Goal: Information Seeking & Learning: Learn about a topic

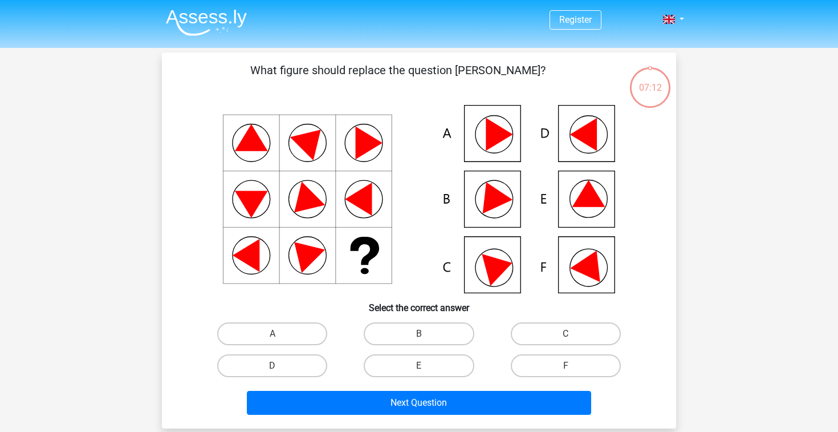
click at [605, 267] on icon at bounding box center [419, 199] width 460 height 188
click at [551, 366] on label "F" at bounding box center [566, 365] width 110 height 23
click at [566, 366] on input "F" at bounding box center [569, 368] width 7 height 7
radio input "true"
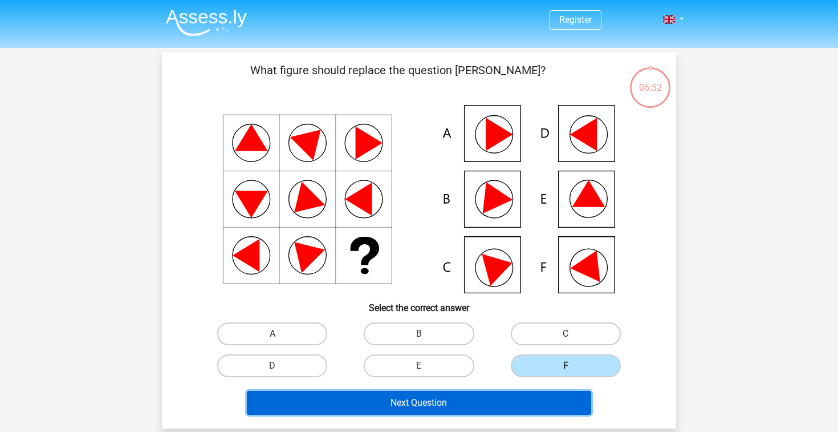
click at [530, 403] on button "Next Question" at bounding box center [419, 403] width 345 height 24
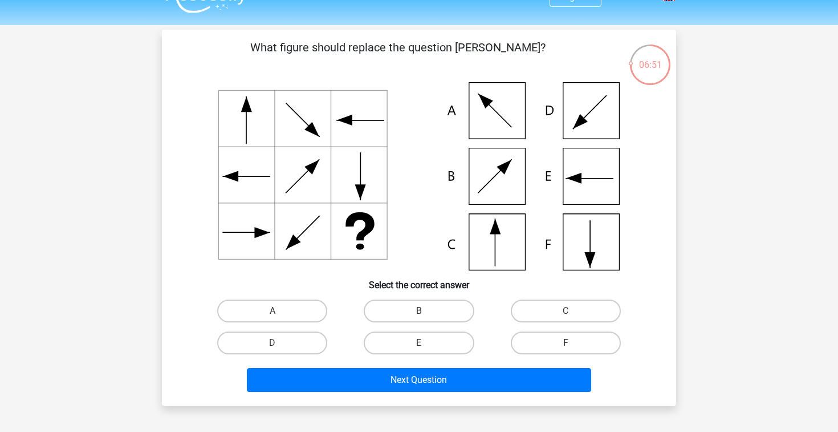
scroll to position [18, 0]
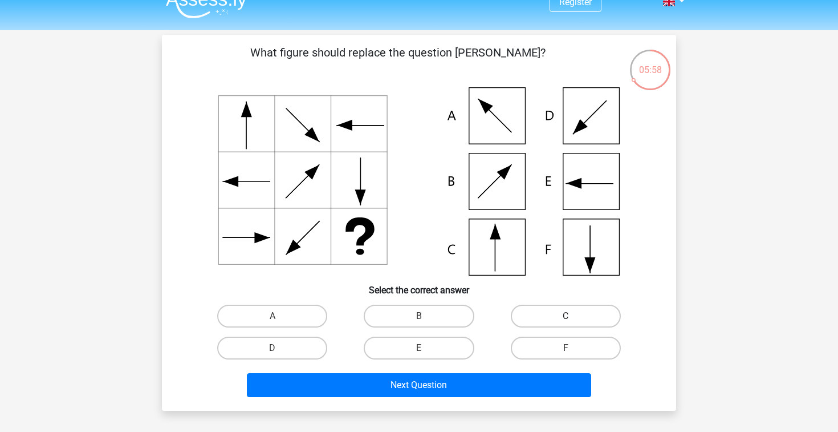
click at [567, 325] on label "C" at bounding box center [566, 315] width 110 height 23
click at [567, 323] on input "C" at bounding box center [569, 319] width 7 height 7
radio input "true"
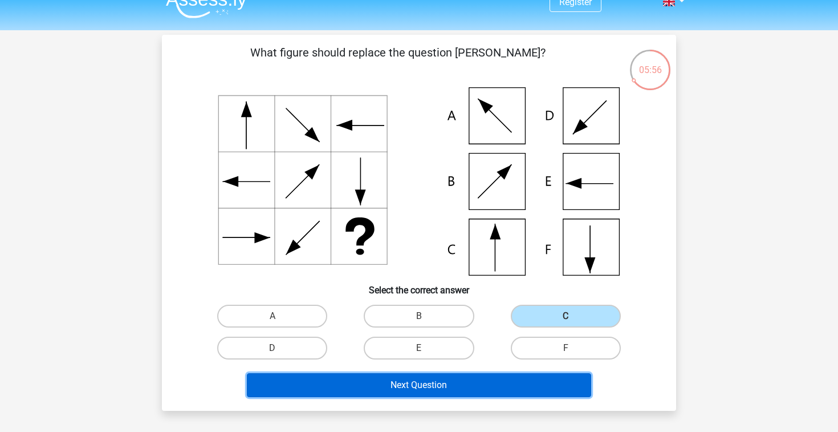
click at [514, 389] on button "Next Question" at bounding box center [419, 385] width 345 height 24
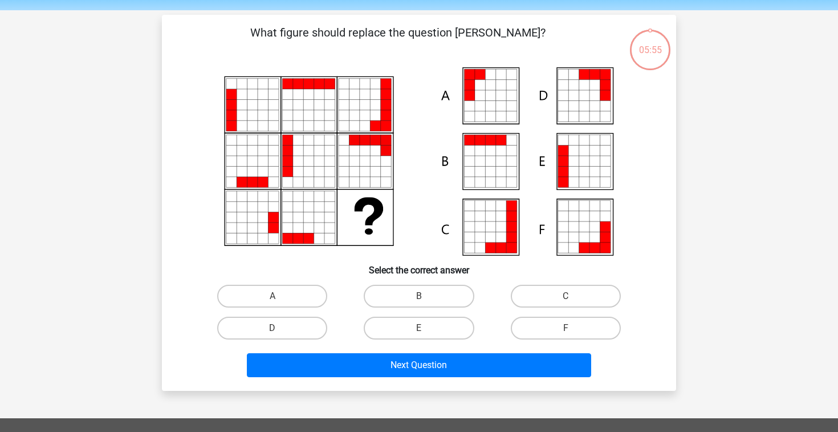
scroll to position [35, 0]
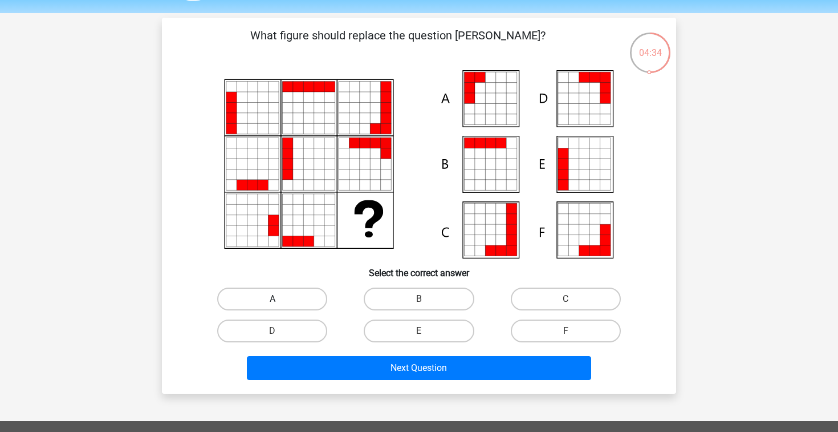
click at [294, 305] on label "A" at bounding box center [272, 298] width 110 height 23
click at [280, 305] on input "A" at bounding box center [276, 302] width 7 height 7
radio input "true"
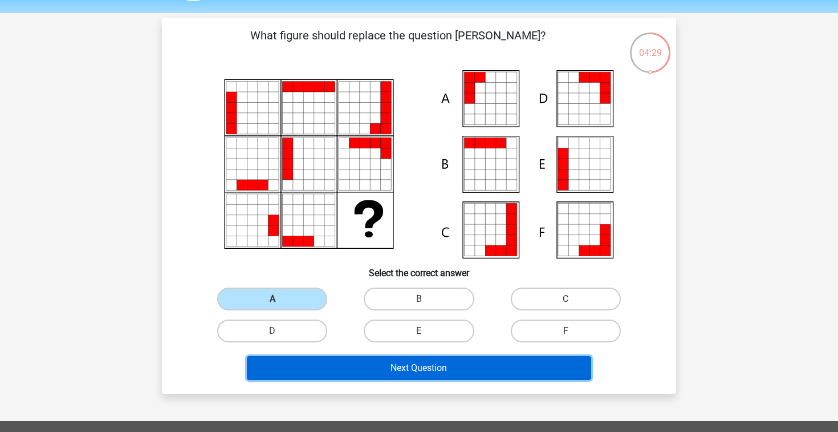
click at [407, 368] on button "Next Question" at bounding box center [419, 368] width 345 height 24
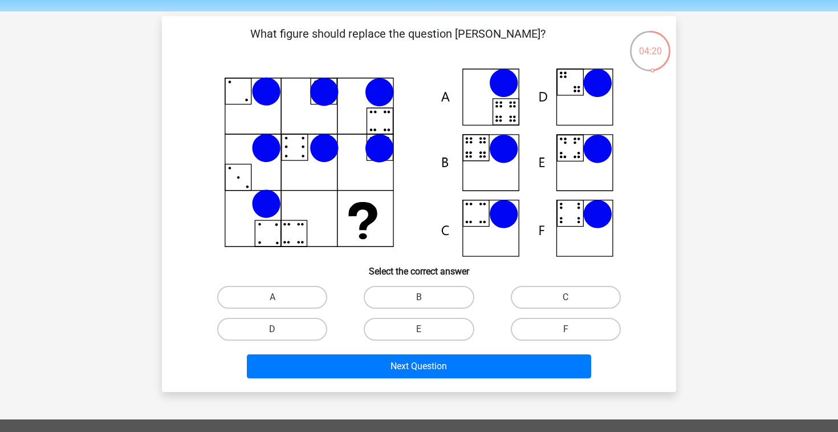
scroll to position [23, 0]
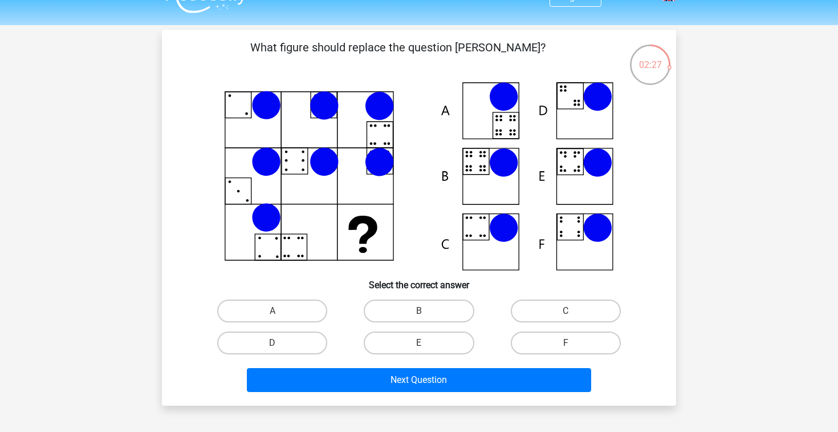
click at [586, 175] on icon at bounding box center [419, 176] width 460 height 188
click at [406, 340] on label "E" at bounding box center [419, 342] width 110 height 23
click at [419, 343] on input "E" at bounding box center [422, 346] width 7 height 7
radio input "true"
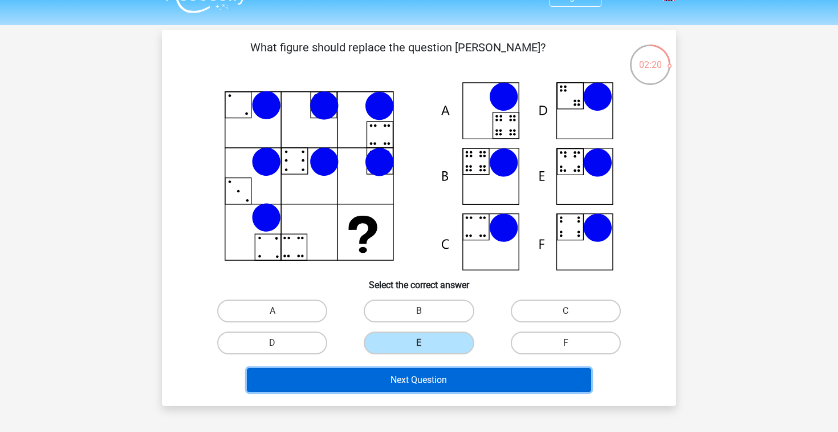
click at [476, 381] on button "Next Question" at bounding box center [419, 380] width 345 height 24
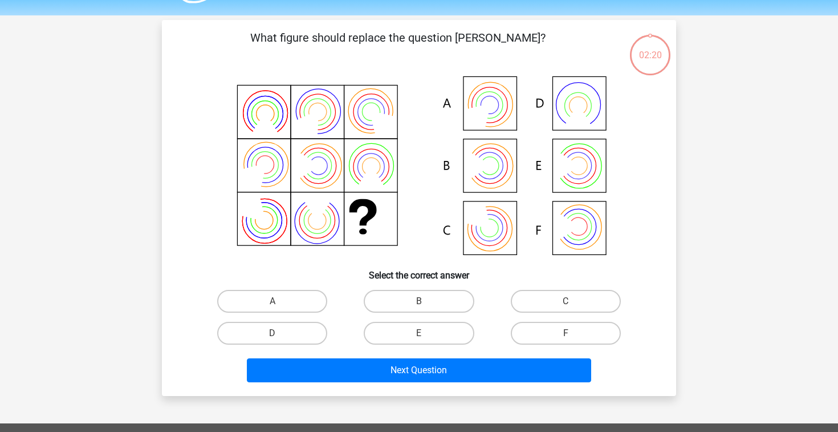
scroll to position [31, 0]
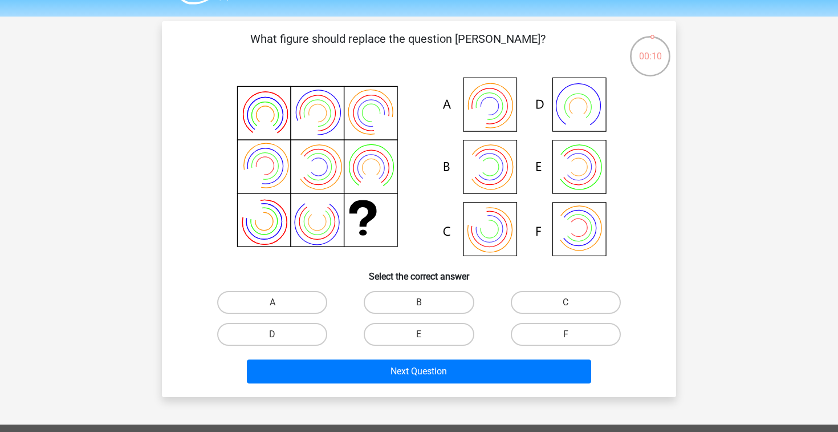
click at [492, 158] on icon at bounding box center [490, 167] width 18 height 18
click at [408, 310] on label "B" at bounding box center [419, 302] width 110 height 23
click at [419, 310] on input "B" at bounding box center [422, 305] width 7 height 7
radio input "true"
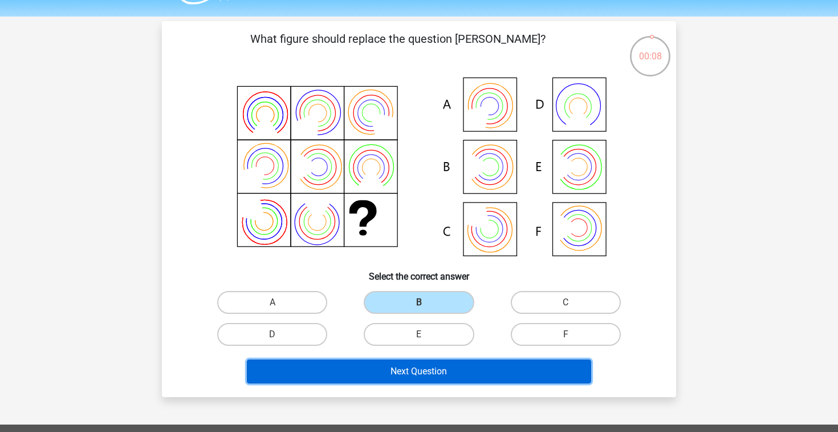
click at [462, 369] on button "Next Question" at bounding box center [419, 371] width 345 height 24
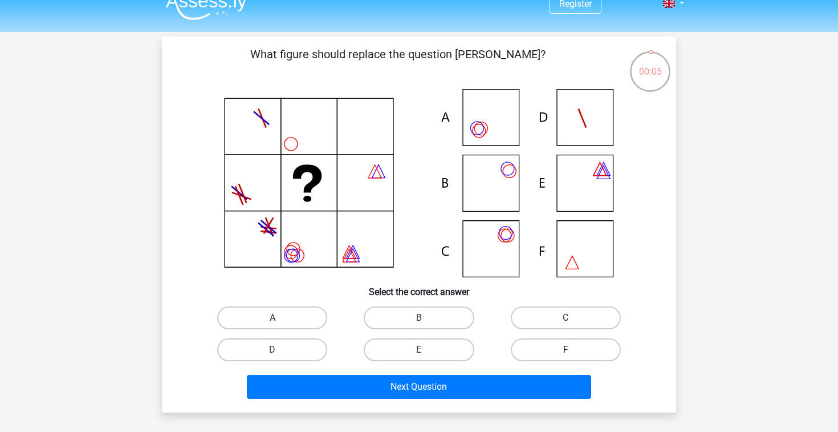
scroll to position [18, 0]
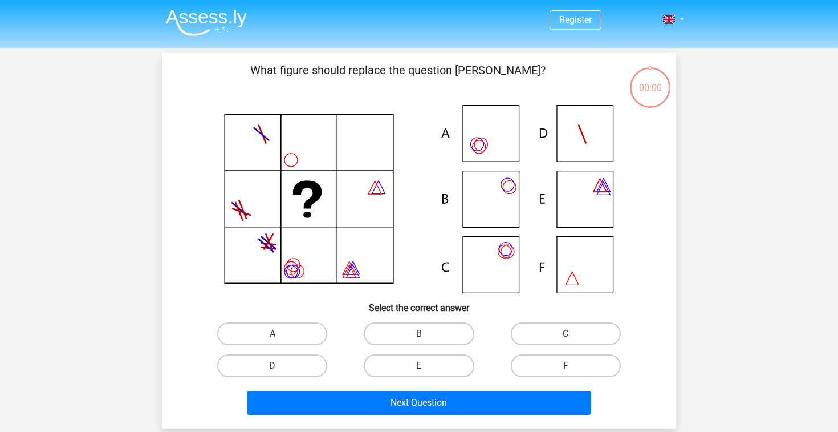
scroll to position [18, 0]
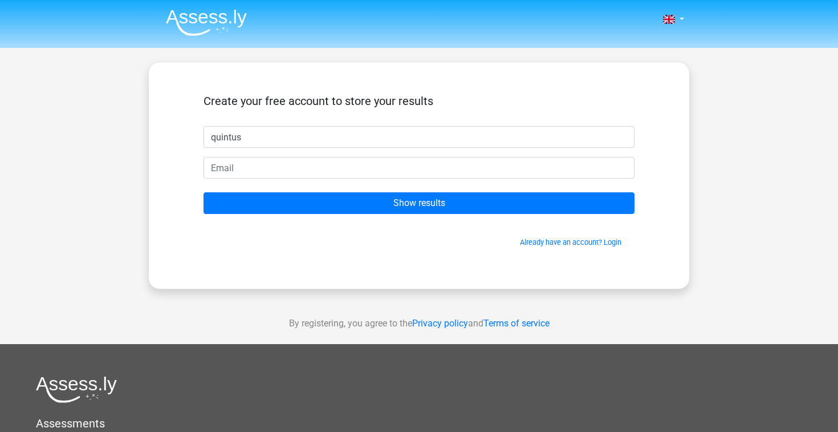
type input "quintus"
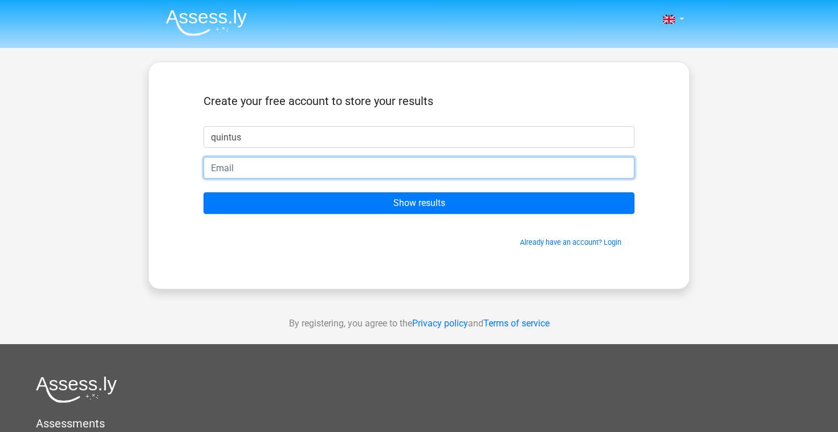
click at [216, 169] on input "email" at bounding box center [419, 168] width 431 height 22
type input "w"
type input "[EMAIL_ADDRESS][DOMAIN_NAME]"
click at [204, 192] on input "Show results" at bounding box center [419, 203] width 431 height 22
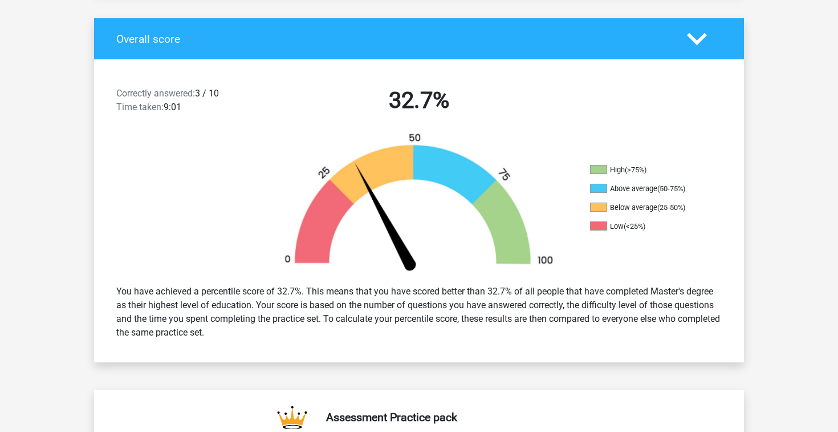
scroll to position [233, 0]
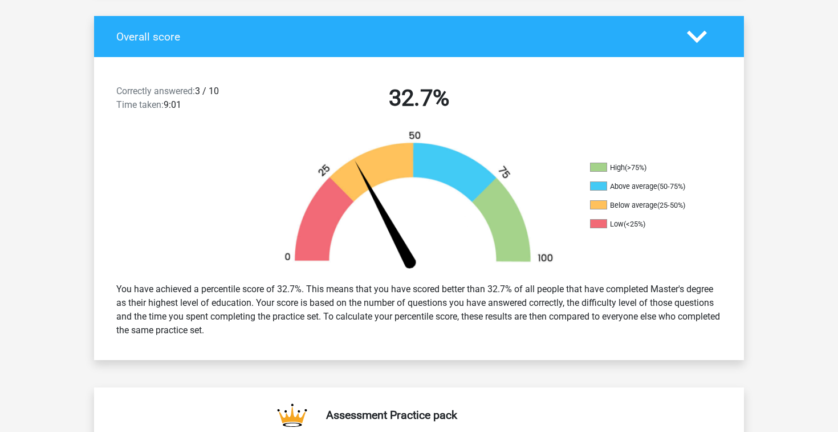
click at [404, 286] on div "You have achieved a percentile score of 32.7%. This means that you have scored …" at bounding box center [419, 310] width 623 height 64
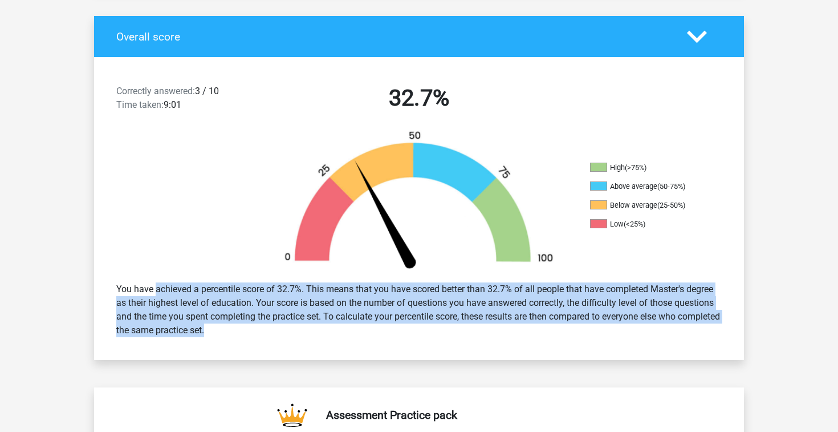
click at [404, 286] on div "You have achieved a percentile score of 32.7%. This means that you have scored …" at bounding box center [419, 310] width 623 height 64
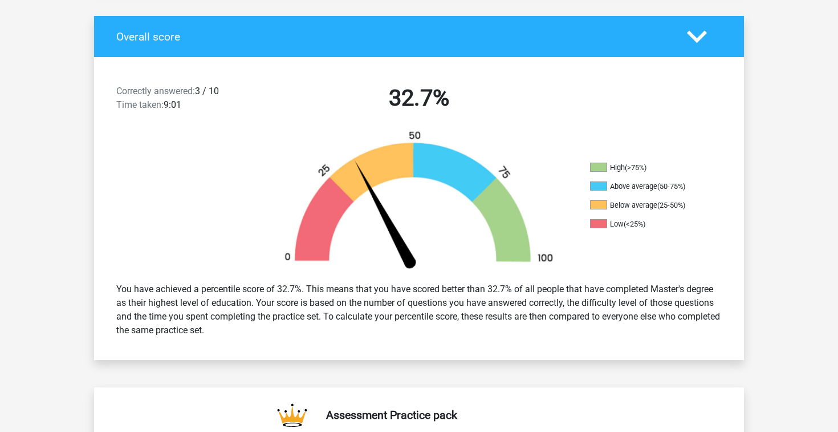
click at [377, 316] on div "You have achieved a percentile score of 32.7%. This means that you have scored …" at bounding box center [419, 310] width 623 height 64
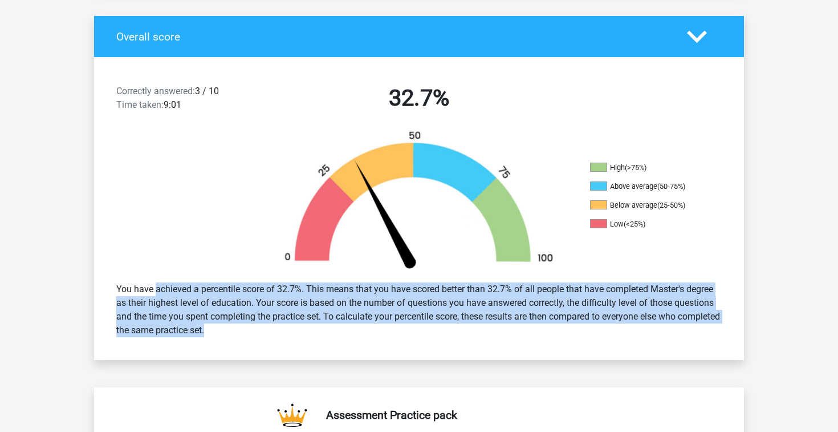
click at [377, 316] on div "You have achieved a percentile score of 32.7%. This means that you have scored …" at bounding box center [419, 310] width 623 height 64
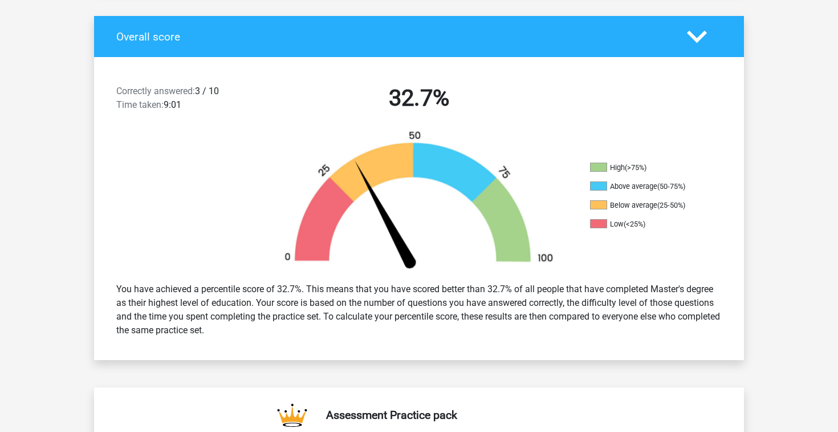
click at [377, 316] on div "You have achieved a percentile score of 32.7%. This means that you have scored …" at bounding box center [419, 310] width 623 height 64
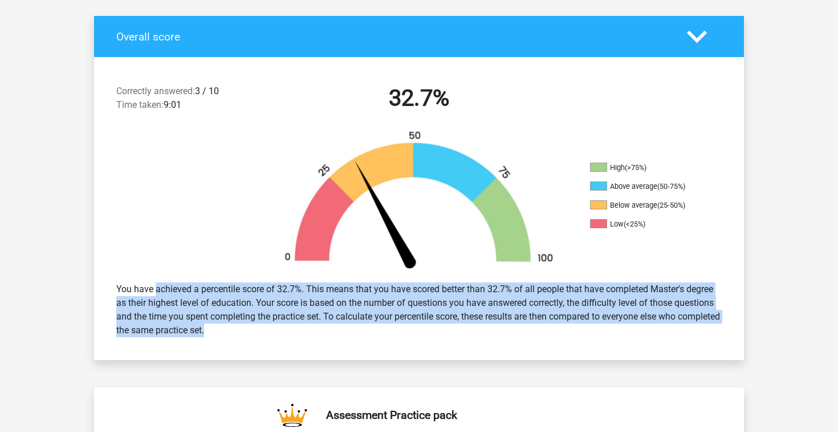
click at [377, 316] on div "You have achieved a percentile score of 32.7%. This means that you have scored …" at bounding box center [419, 310] width 623 height 64
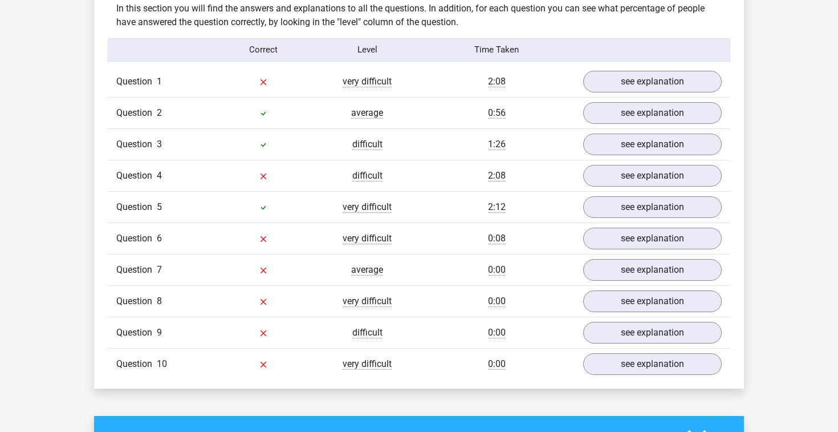
scroll to position [896, 0]
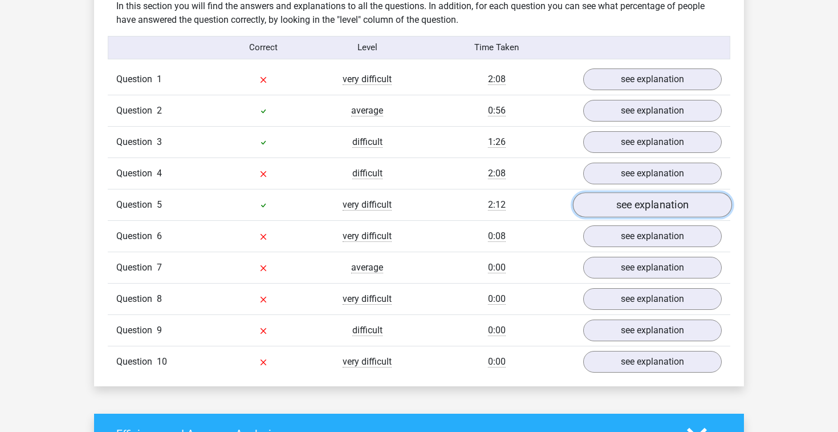
click at [619, 194] on link "see explanation" at bounding box center [652, 204] width 159 height 25
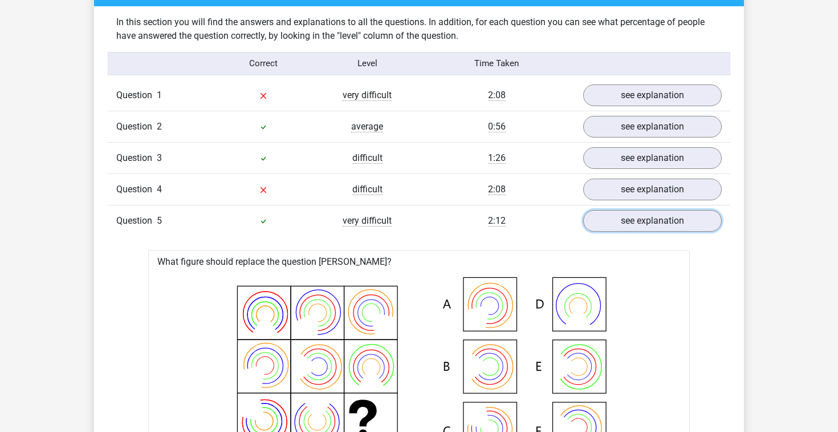
scroll to position [877, 0]
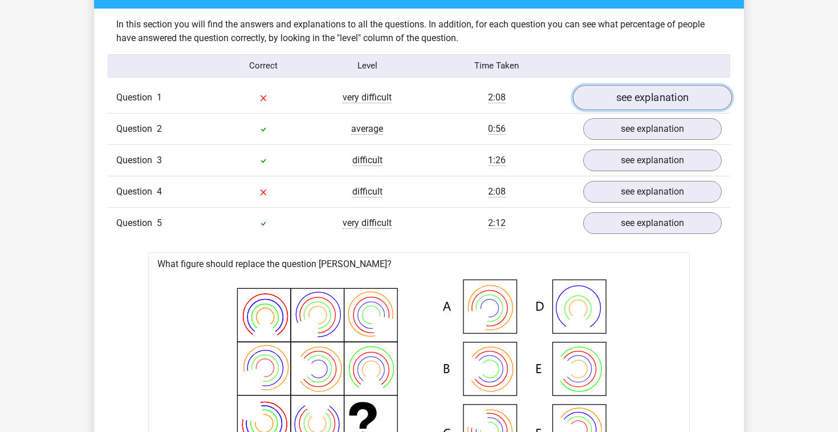
click at [616, 103] on link "see explanation" at bounding box center [652, 97] width 159 height 25
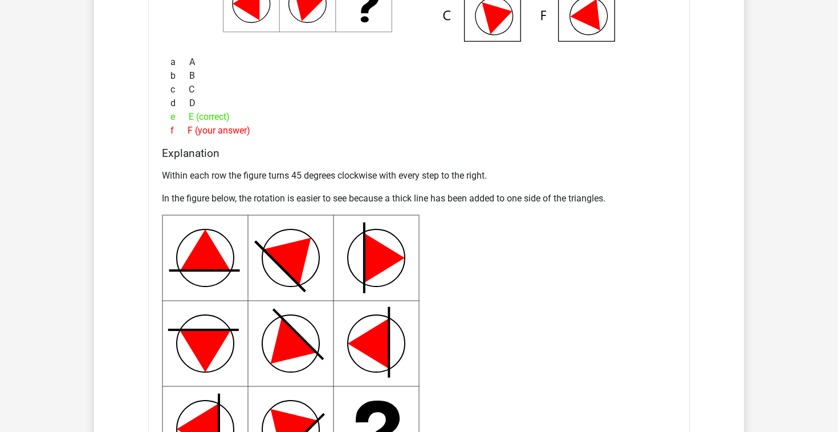
scroll to position [1178, 0]
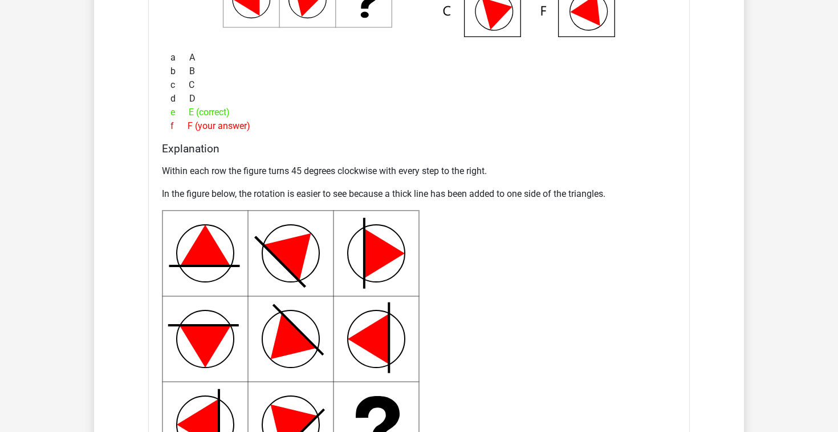
click at [496, 203] on div "Within each row the figure turns 45 degrees clockwise with every step to the ri…" at bounding box center [419, 316] width 514 height 312
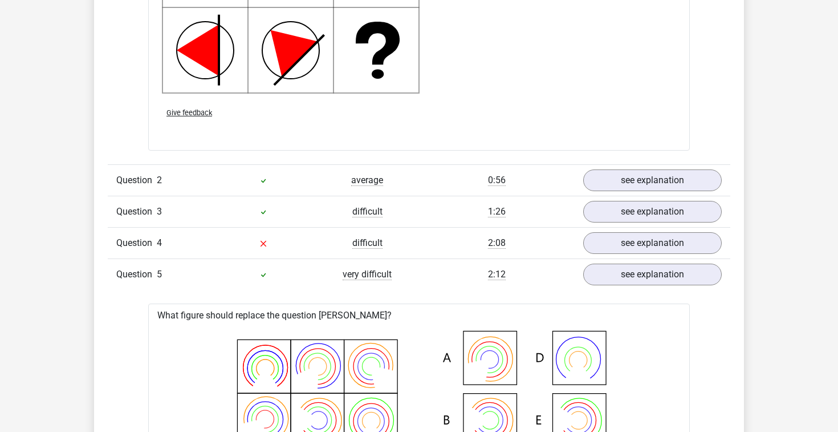
scroll to position [1555, 0]
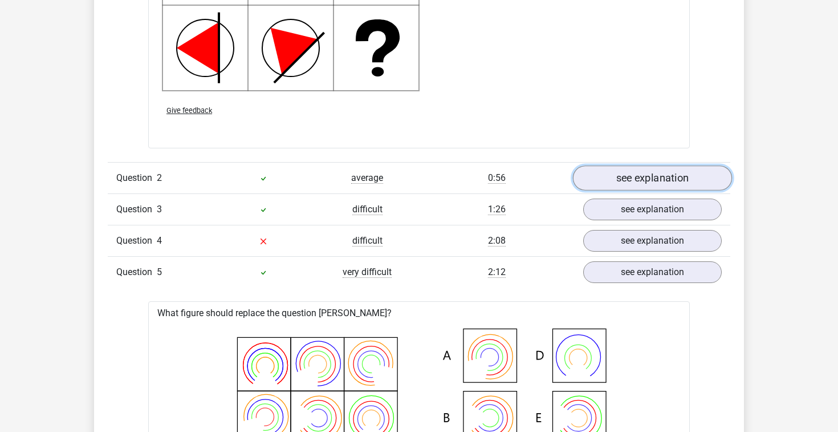
click at [619, 178] on link "see explanation" at bounding box center [652, 177] width 159 height 25
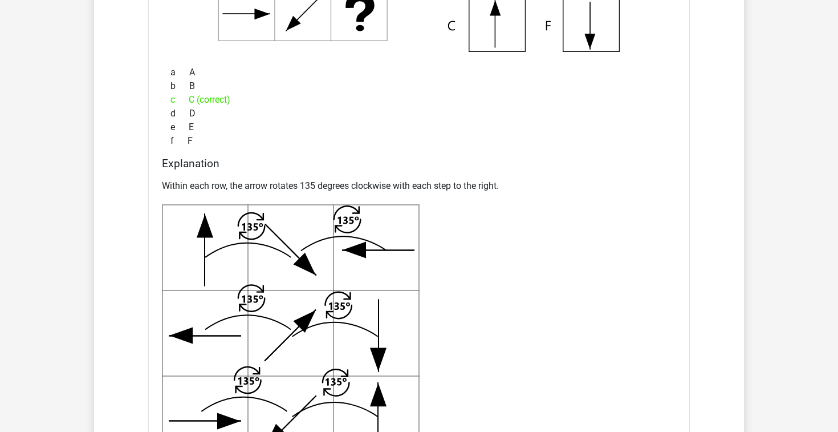
scroll to position [1929, 0]
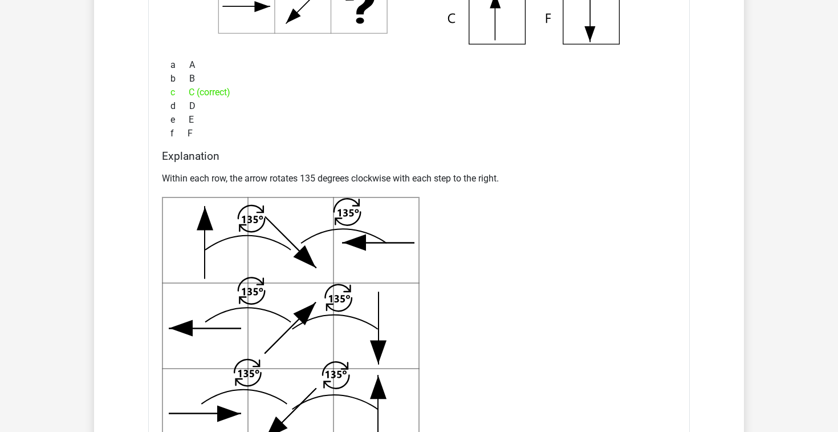
click at [426, 179] on p "Within each row, the arrow rotates 135 degrees clockwise with each step to the …" at bounding box center [419, 179] width 514 height 14
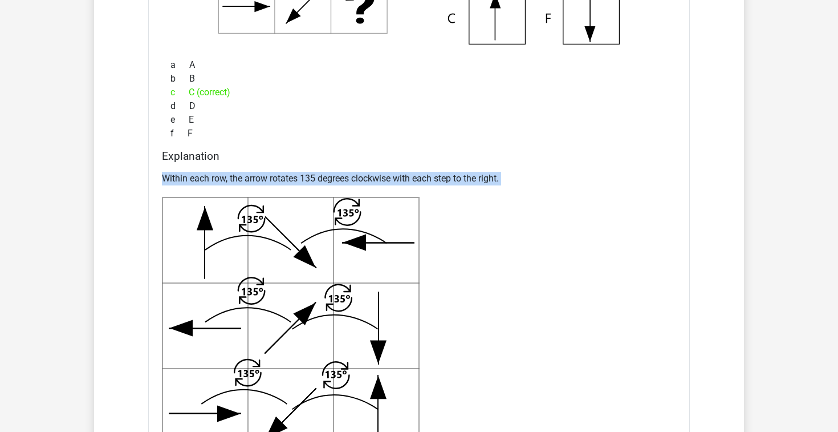
click at [426, 179] on p "Within each row, the arrow rotates 135 degrees clockwise with each step to the …" at bounding box center [419, 179] width 514 height 14
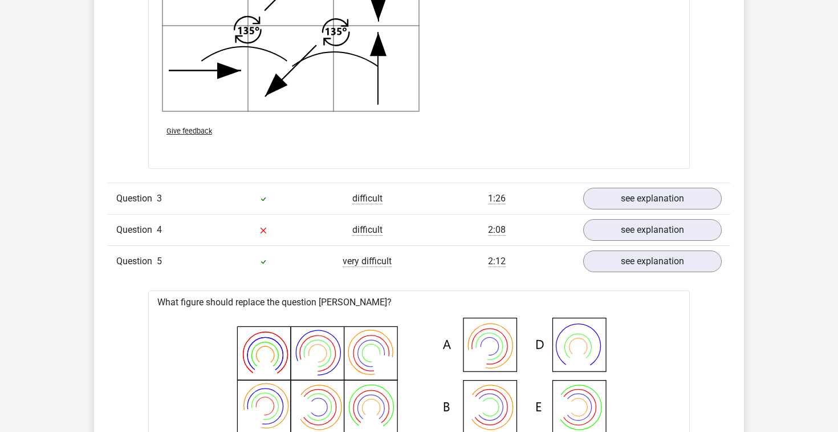
scroll to position [2277, 0]
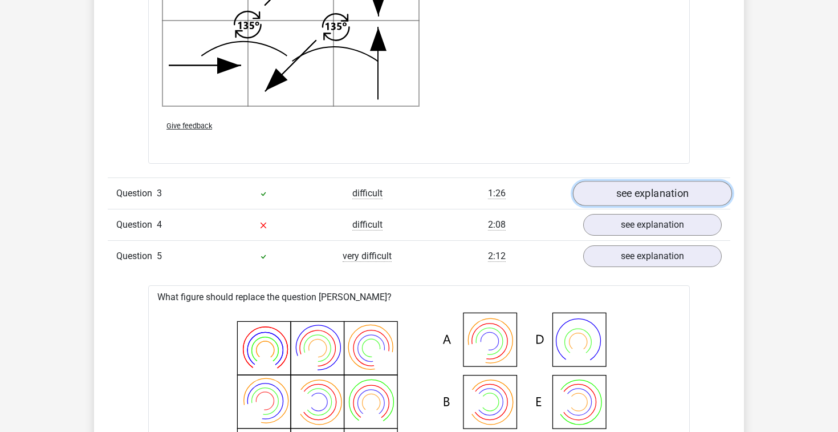
click at [589, 183] on link "see explanation" at bounding box center [652, 193] width 159 height 25
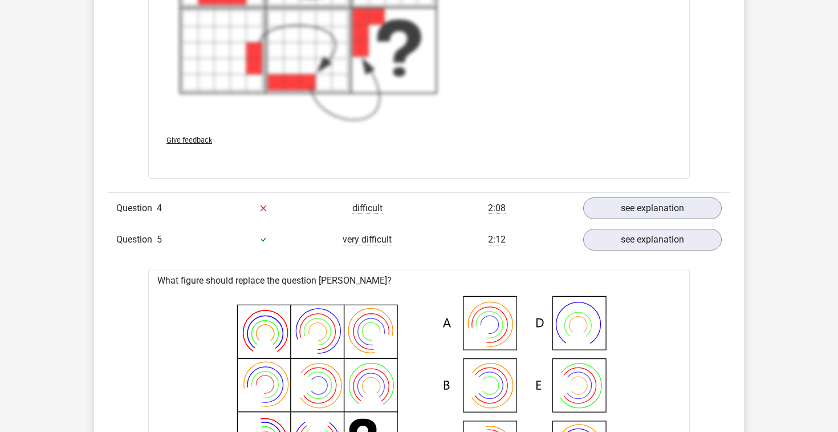
scroll to position [3108, 0]
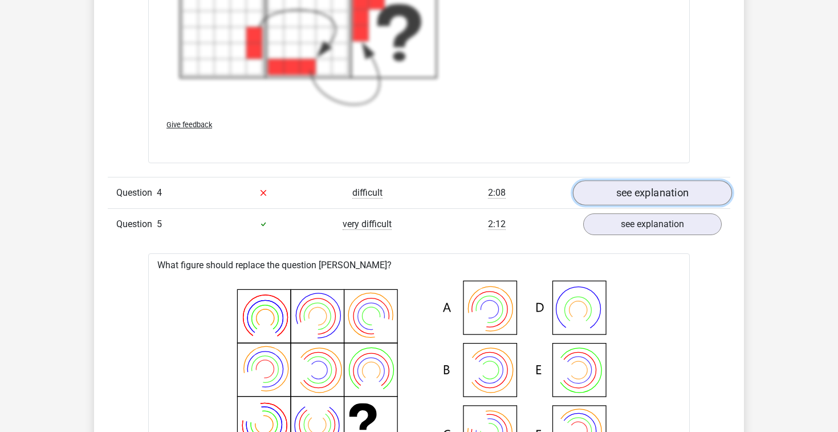
click at [622, 194] on link "see explanation" at bounding box center [652, 192] width 159 height 25
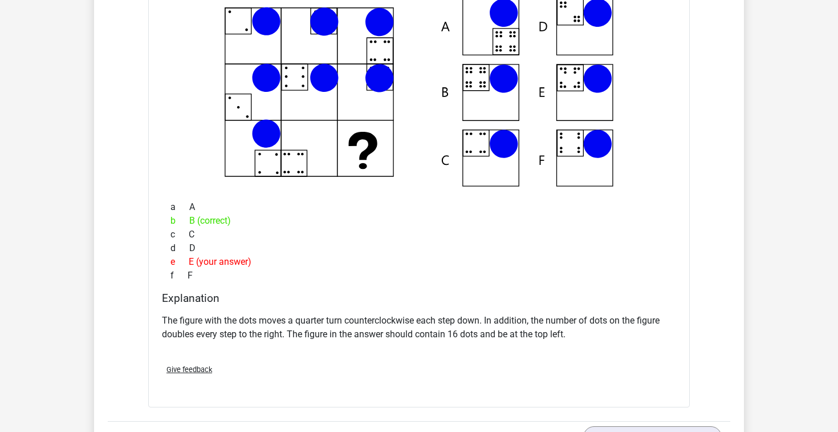
scroll to position [3359, 0]
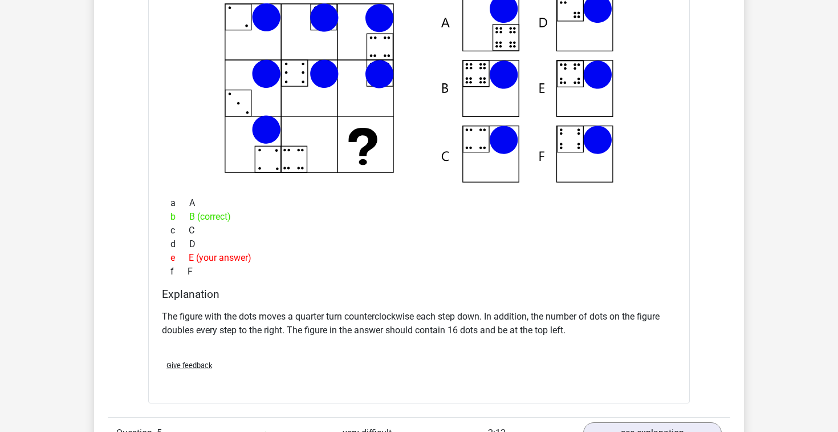
click at [490, 317] on p "The figure with the dots moves a quarter turn counterclockwise each step down. …" at bounding box center [419, 323] width 514 height 27
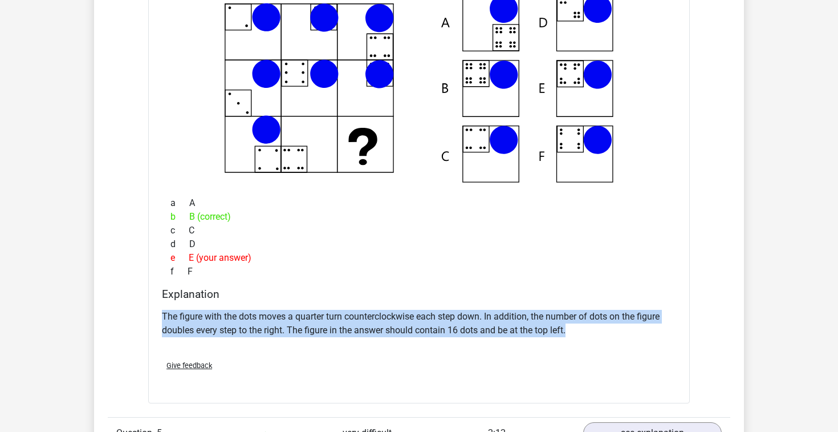
click at [490, 317] on p "The figure with the dots moves a quarter turn counterclockwise each step down. …" at bounding box center [419, 323] width 514 height 27
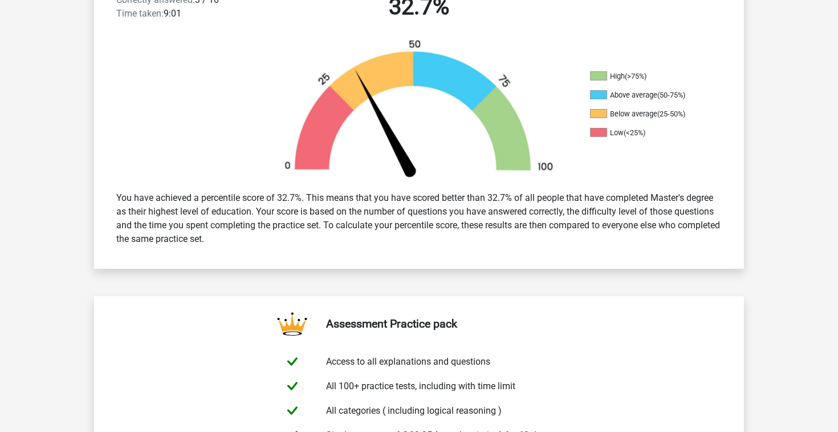
scroll to position [0, 0]
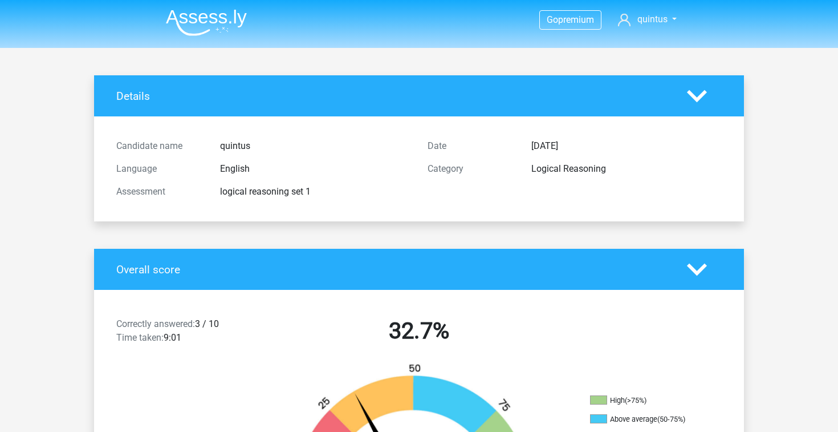
click at [688, 270] on icon at bounding box center [697, 269] width 20 height 20
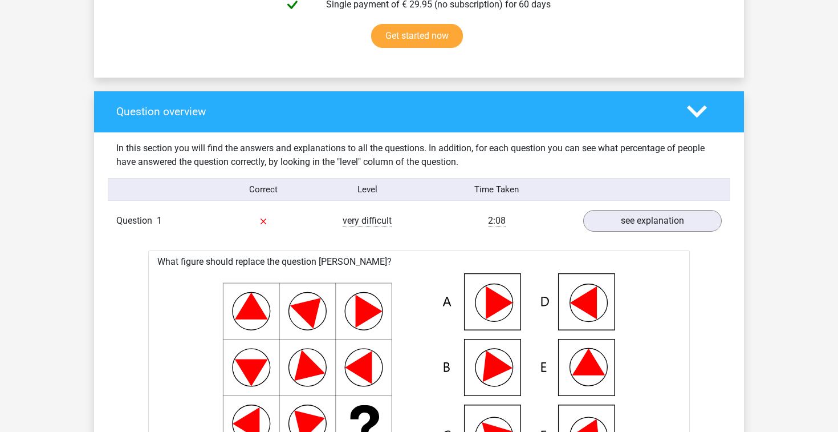
scroll to position [378, 0]
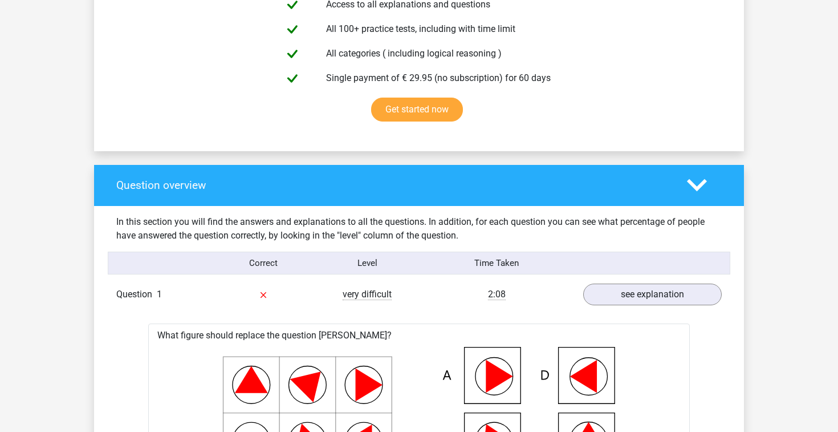
click at [691, 185] on polygon at bounding box center [697, 185] width 20 height 13
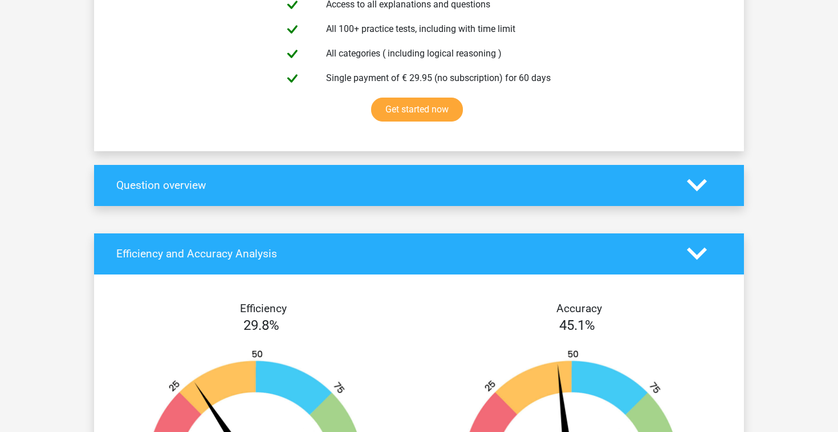
click at [691, 185] on polygon at bounding box center [697, 185] width 20 height 13
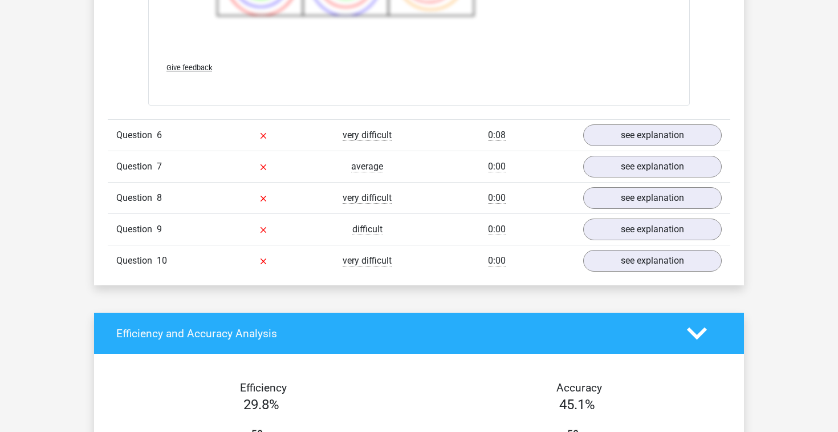
scroll to position [4160, 0]
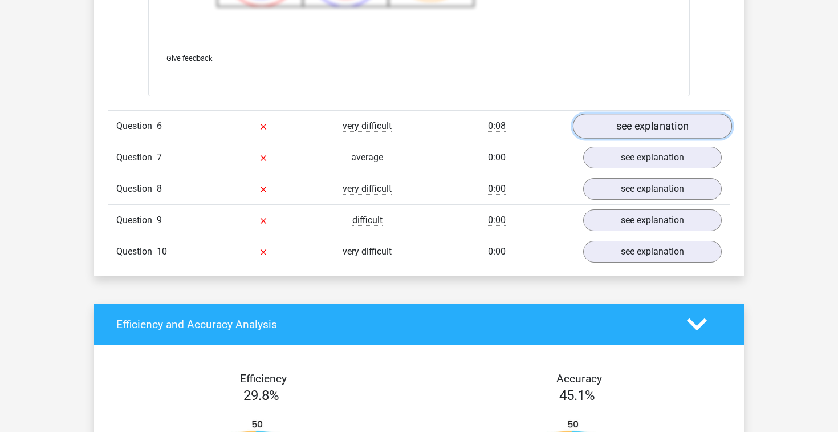
click at [616, 125] on link "see explanation" at bounding box center [652, 126] width 159 height 25
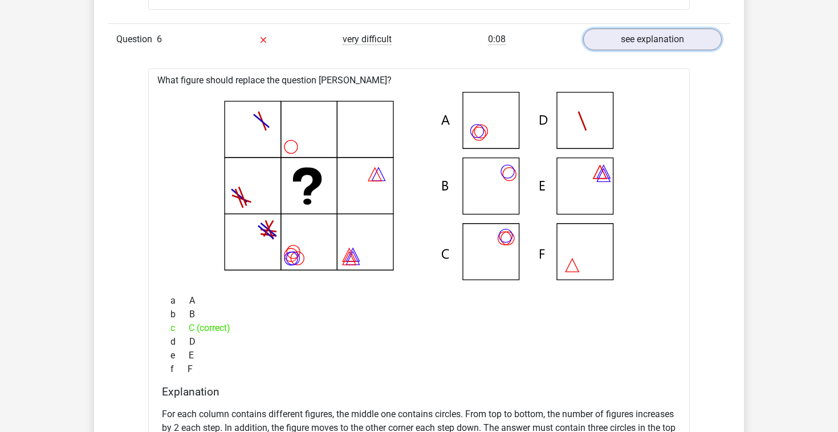
scroll to position [4262, 0]
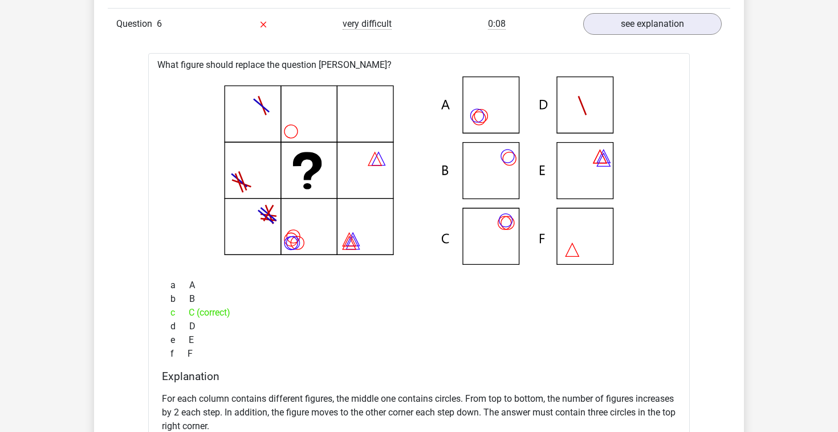
click at [553, 205] on icon at bounding box center [418, 170] width 505 height 188
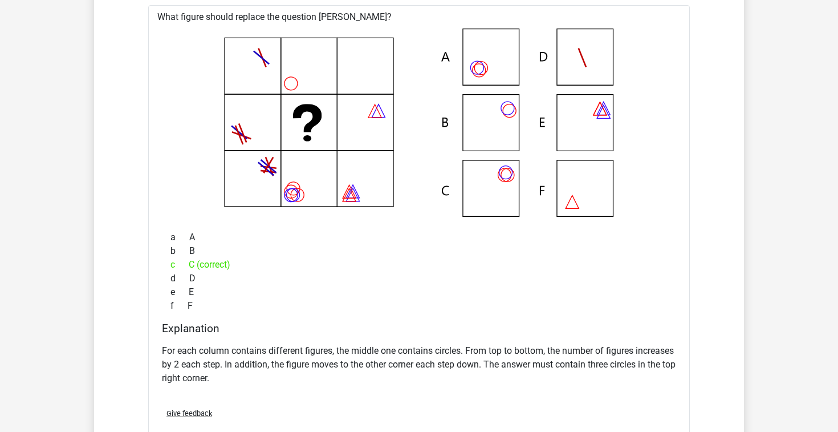
scroll to position [4311, 0]
click at [418, 333] on h4 "Explanation" at bounding box center [419, 326] width 514 height 13
click at [416, 319] on div "What figure should replace the question [PERSON_NAME]? a A b" at bounding box center [419, 227] width 542 height 446
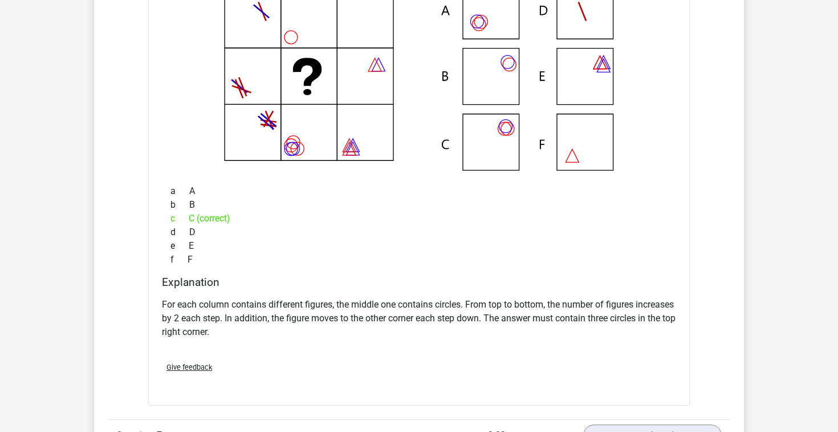
scroll to position [4358, 0]
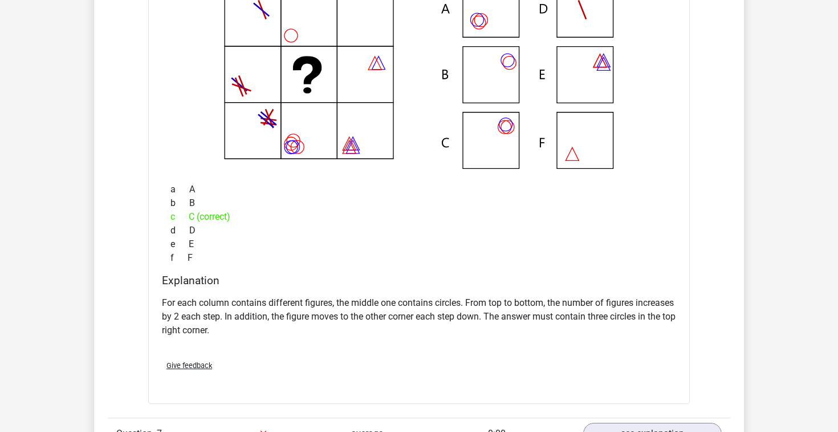
click at [477, 323] on p "For each column contains different figures, the middle one contains circles. Fr…" at bounding box center [419, 316] width 514 height 41
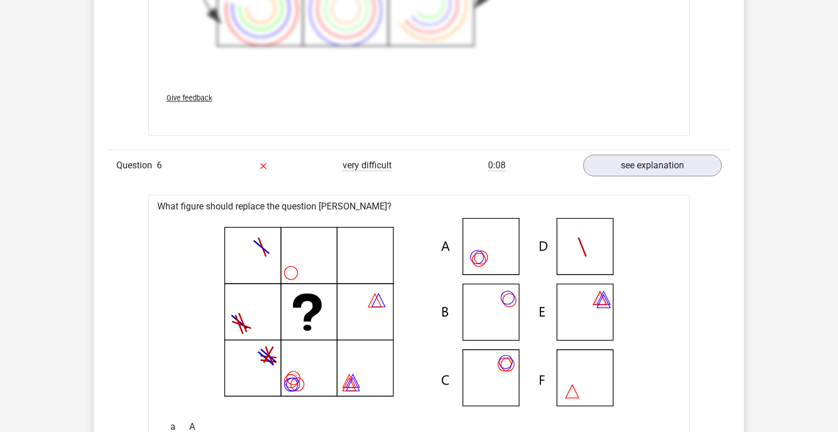
scroll to position [4116, 0]
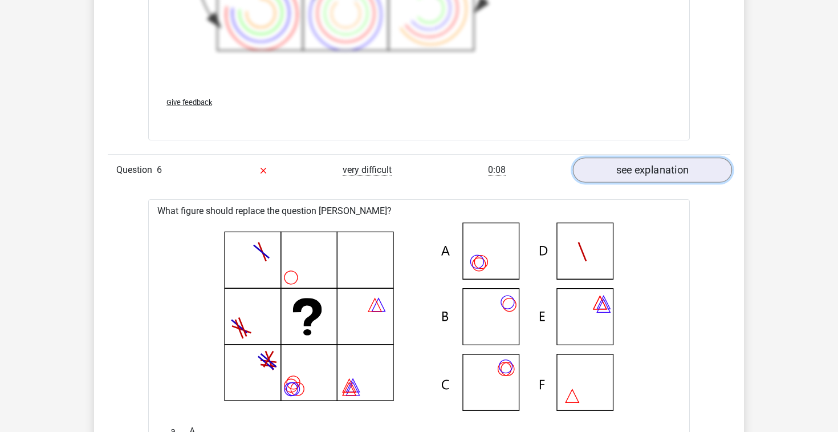
click at [599, 168] on link "see explanation" at bounding box center [652, 170] width 159 height 25
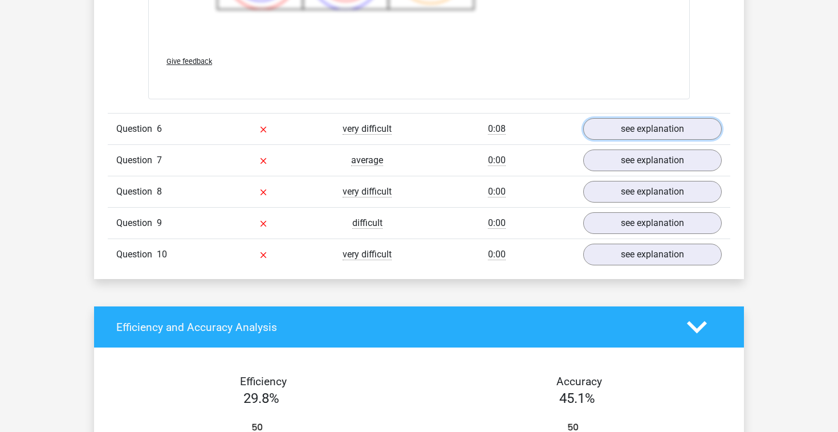
scroll to position [4165, 0]
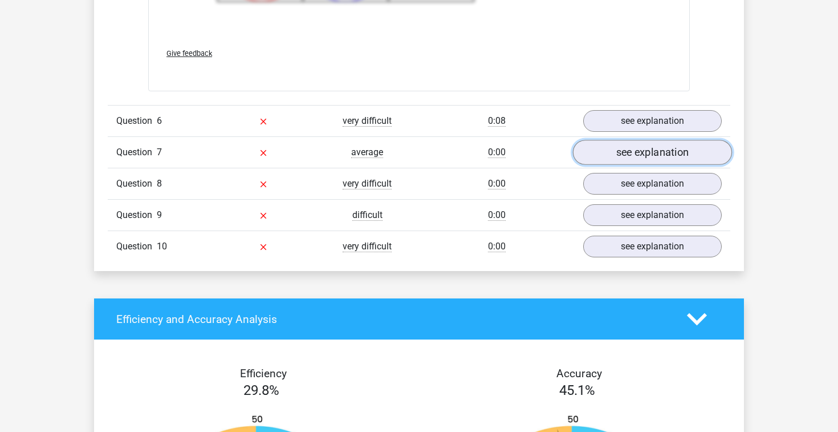
click at [607, 153] on link "see explanation" at bounding box center [652, 152] width 159 height 25
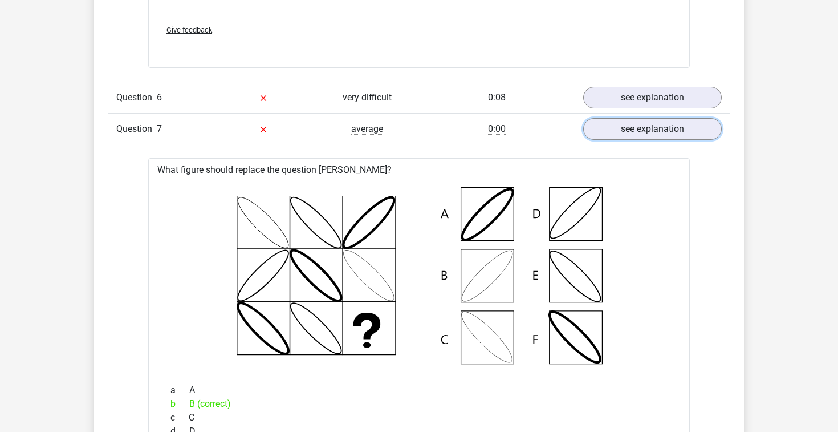
scroll to position [4188, 0]
click at [598, 131] on link "see explanation" at bounding box center [652, 129] width 159 height 25
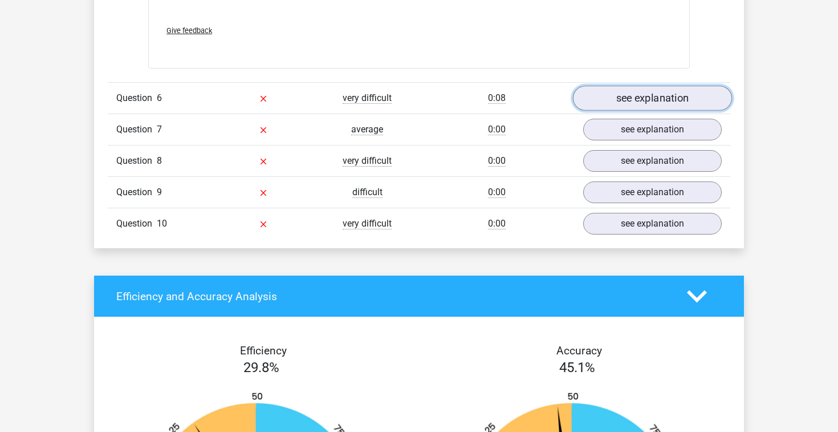
click at [595, 99] on link "see explanation" at bounding box center [652, 98] width 159 height 25
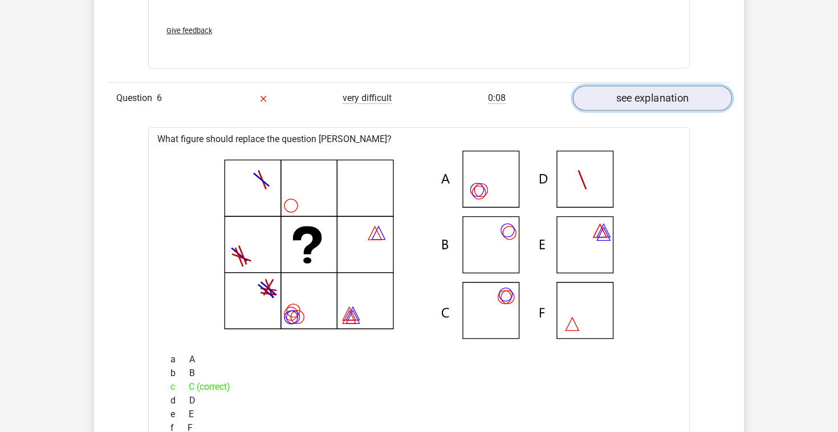
click at [595, 99] on link "see explanation" at bounding box center [652, 98] width 159 height 25
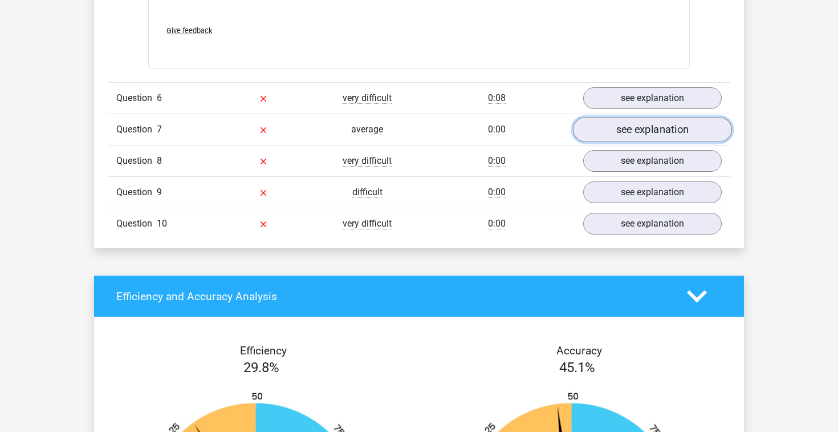
click at [605, 128] on link "see explanation" at bounding box center [652, 129] width 159 height 25
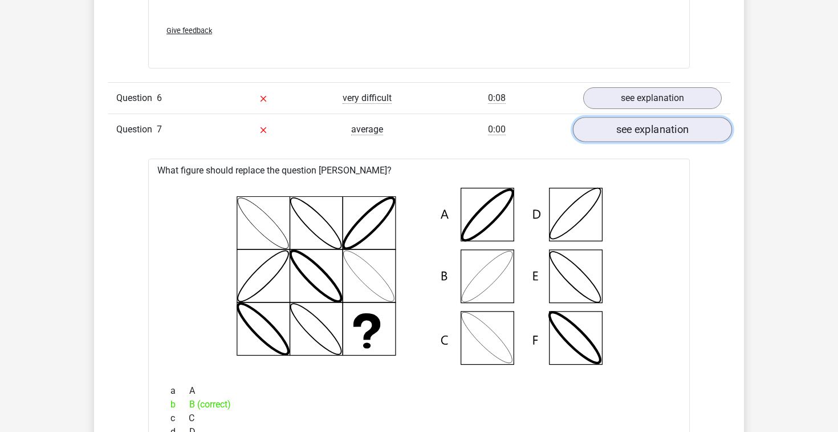
click at [605, 128] on link "see explanation" at bounding box center [652, 129] width 159 height 25
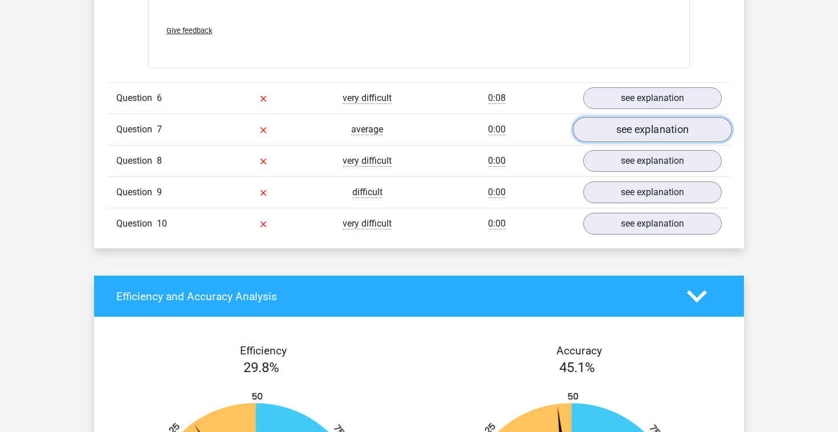
click at [605, 128] on link "see explanation" at bounding box center [652, 129] width 159 height 25
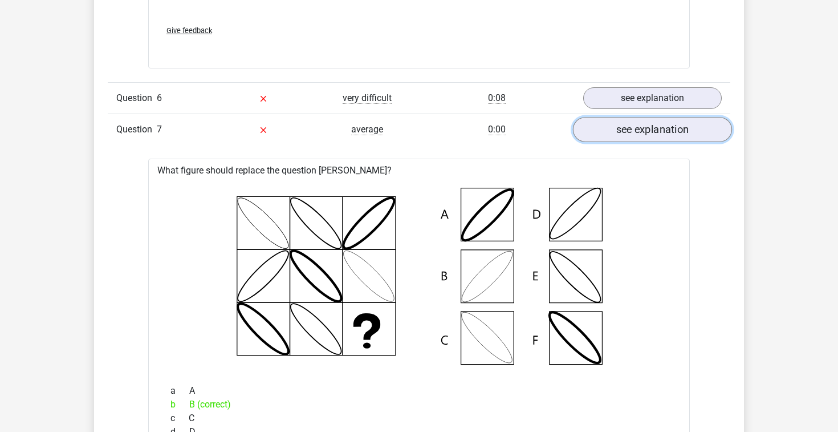
click at [605, 128] on link "see explanation" at bounding box center [652, 129] width 159 height 25
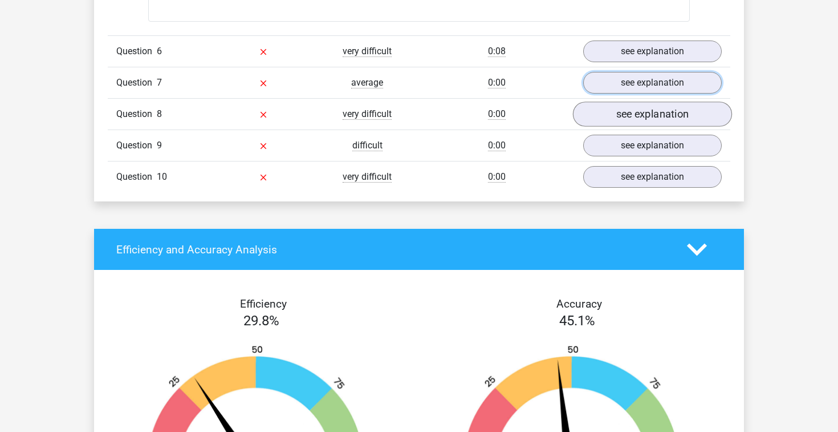
scroll to position [4236, 0]
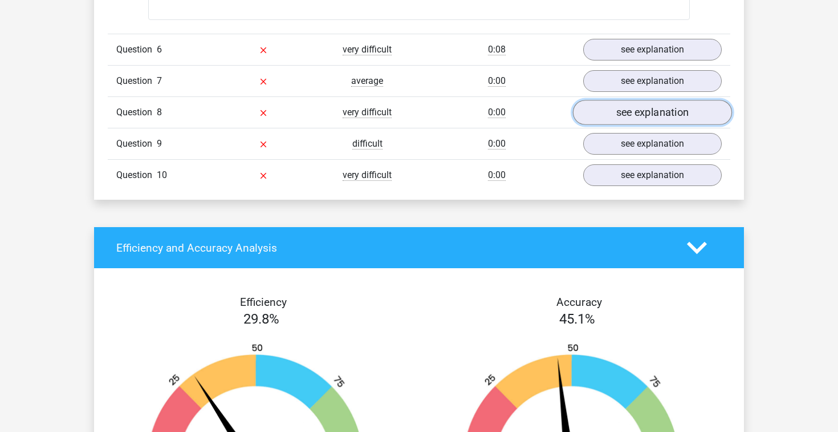
click at [609, 115] on link "see explanation" at bounding box center [652, 112] width 159 height 25
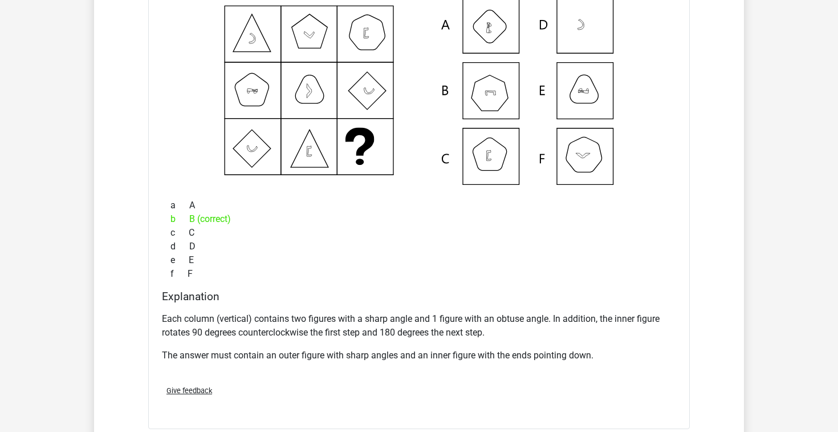
scroll to position [4406, 0]
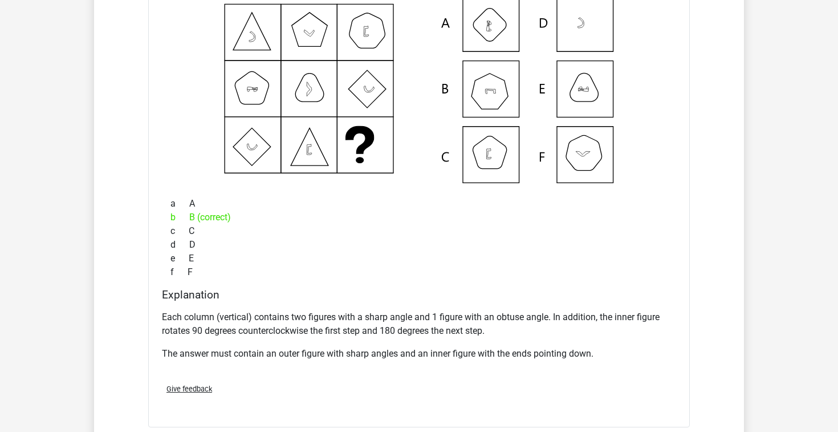
click at [555, 314] on p "Each column (vertical) contains two figures with a sharp angle and 1 figure wit…" at bounding box center [419, 323] width 514 height 27
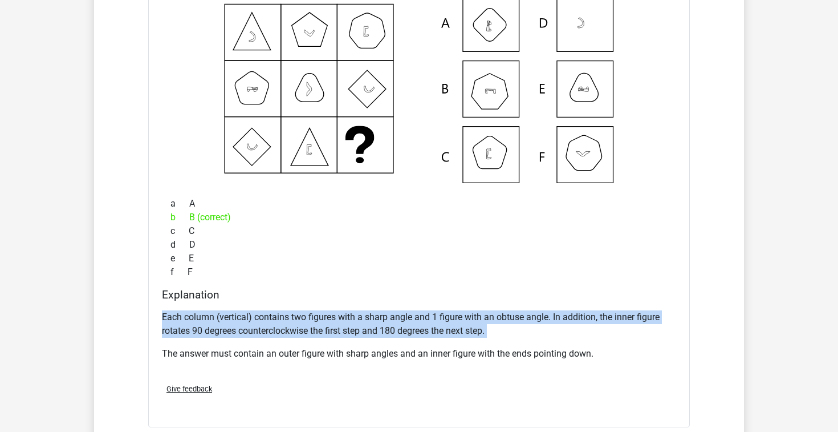
click at [555, 314] on p "Each column (vertical) contains two figures with a sharp angle and 1 figure wit…" at bounding box center [419, 323] width 514 height 27
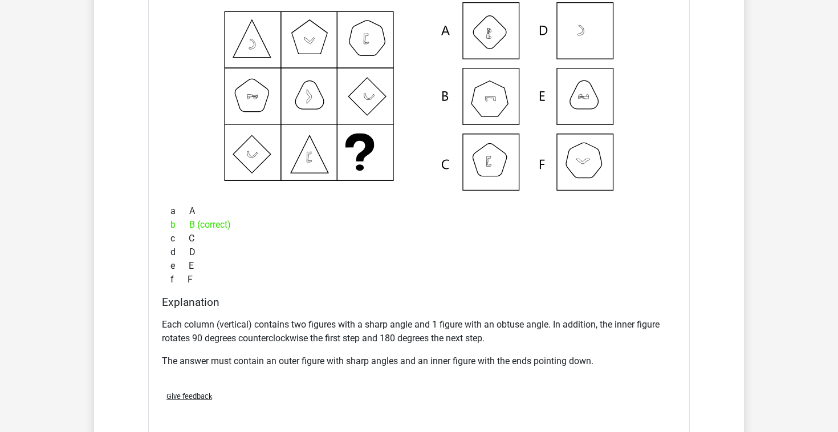
scroll to position [4400, 0]
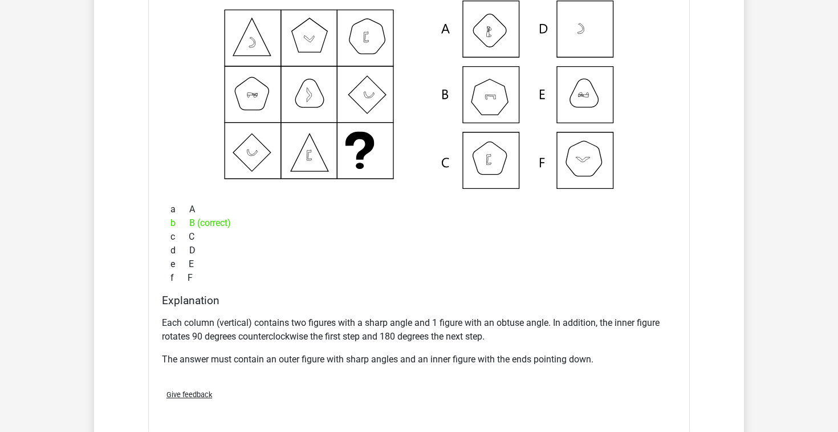
click at [505, 316] on p "Each column (vertical) contains two figures with a sharp angle and 1 figure wit…" at bounding box center [419, 329] width 514 height 27
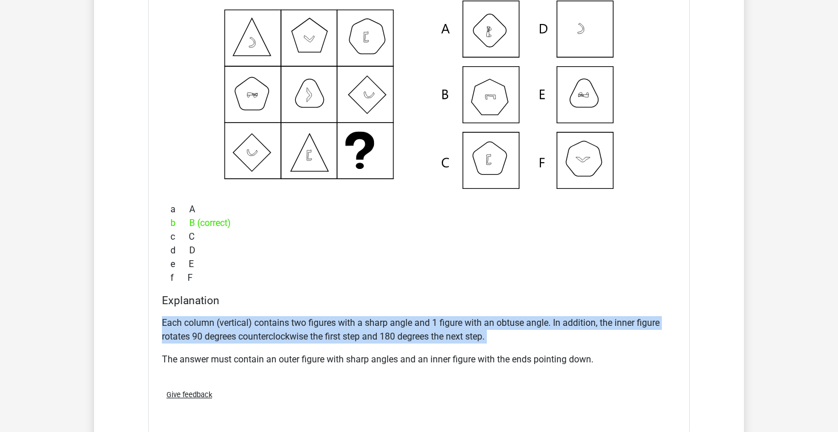
click at [505, 316] on p "Each column (vertical) contains two figures with a sharp angle and 1 figure wit…" at bounding box center [419, 329] width 514 height 27
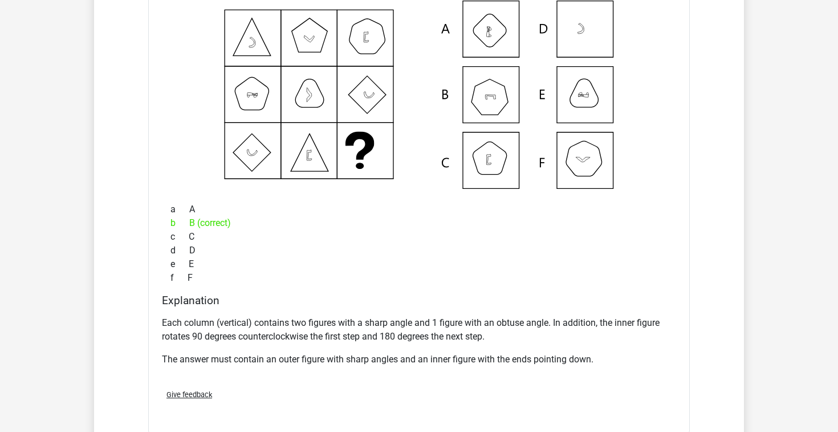
click at [505, 317] on p "Each column (vertical) contains two figures with a sharp angle and 1 figure wit…" at bounding box center [419, 329] width 514 height 27
click at [475, 328] on p "Each column (vertical) contains two figures with a sharp angle and 1 figure wit…" at bounding box center [419, 329] width 514 height 27
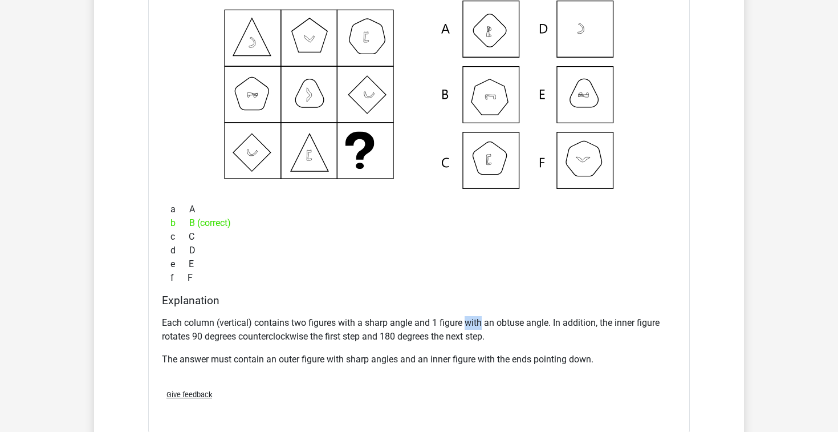
click at [475, 328] on p "Each column (vertical) contains two figures with a sharp angle and 1 figure wit…" at bounding box center [419, 329] width 514 height 27
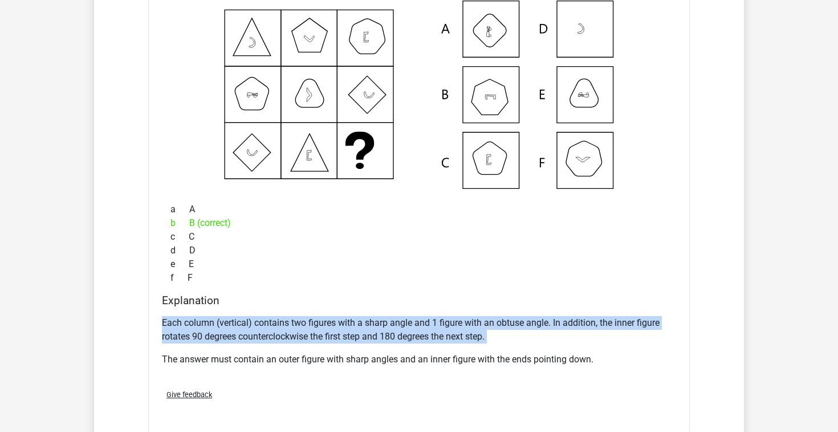
click at [475, 328] on p "Each column (vertical) contains two figures with a sharp angle and 1 figure wit…" at bounding box center [419, 329] width 514 height 27
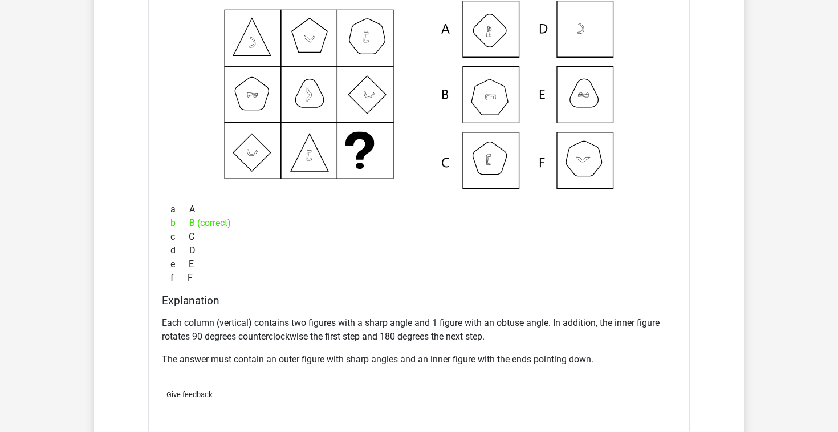
click at [465, 335] on p "Each column (vertical) contains two figures with a sharp angle and 1 figure wit…" at bounding box center [419, 329] width 514 height 27
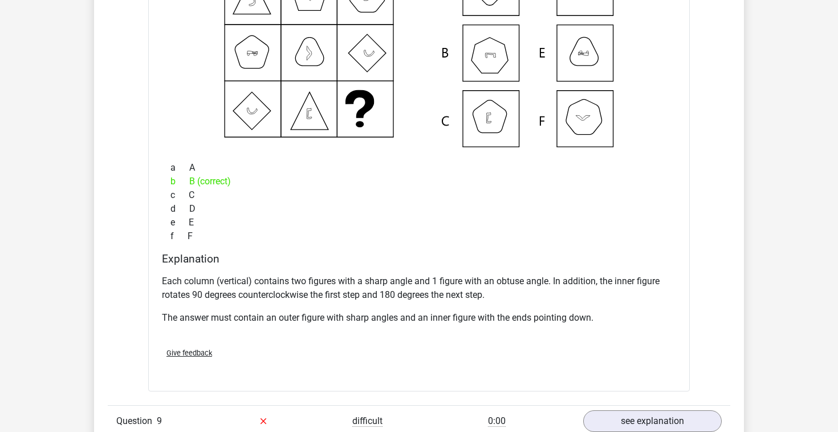
scroll to position [4444, 0]
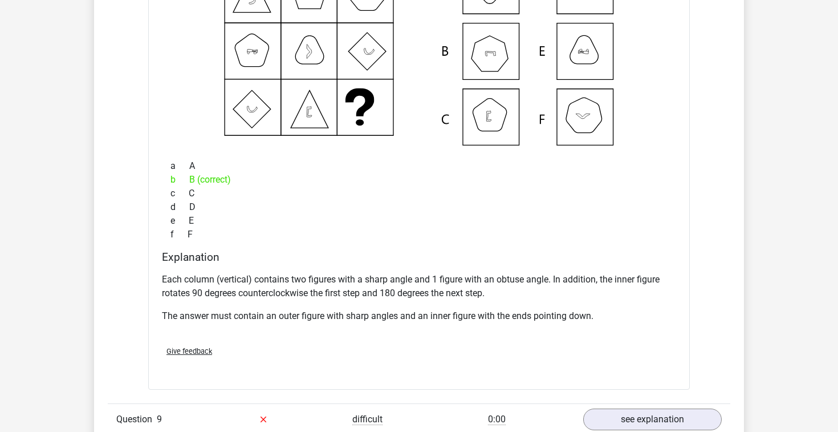
click at [454, 292] on p "Each column (vertical) contains two figures with a sharp angle and 1 figure wit…" at bounding box center [419, 286] width 514 height 27
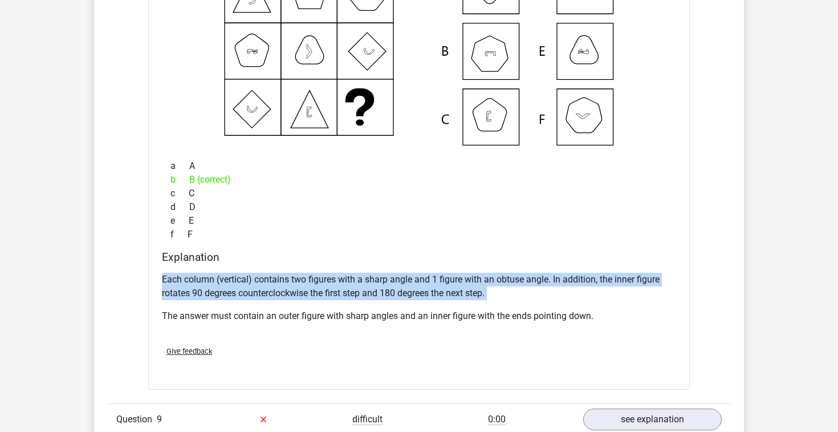
click at [454, 292] on p "Each column (vertical) contains two figures with a sharp angle and 1 figure wit…" at bounding box center [419, 286] width 514 height 27
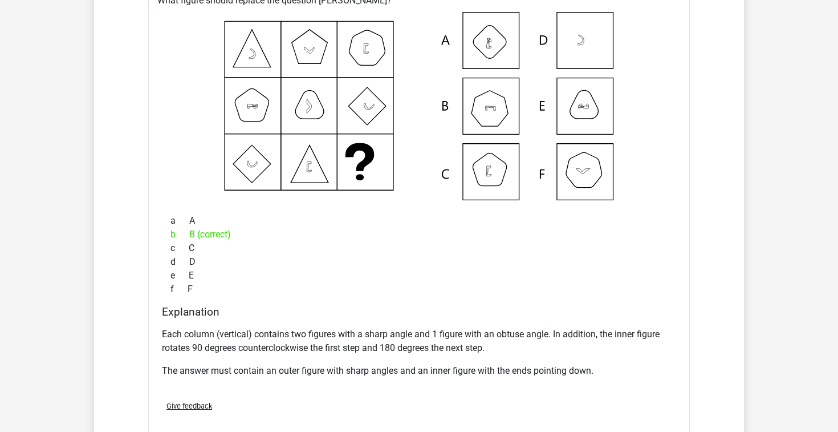
scroll to position [4387, 0]
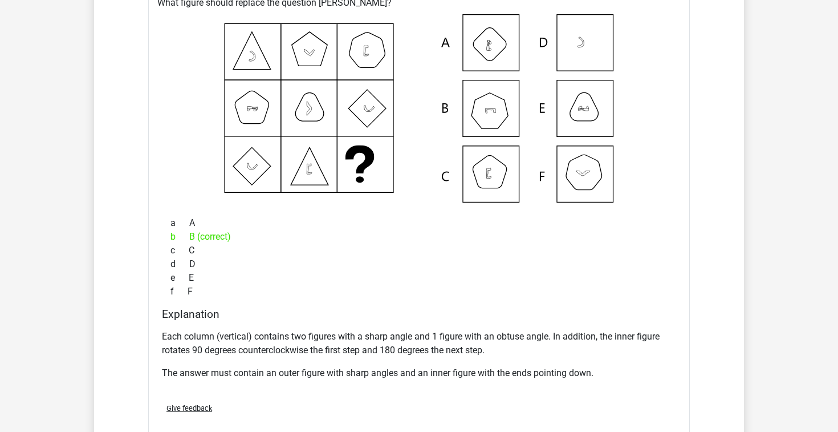
click at [433, 338] on p "Each column (vertical) contains two figures with a sharp angle and 1 figure wit…" at bounding box center [419, 343] width 514 height 27
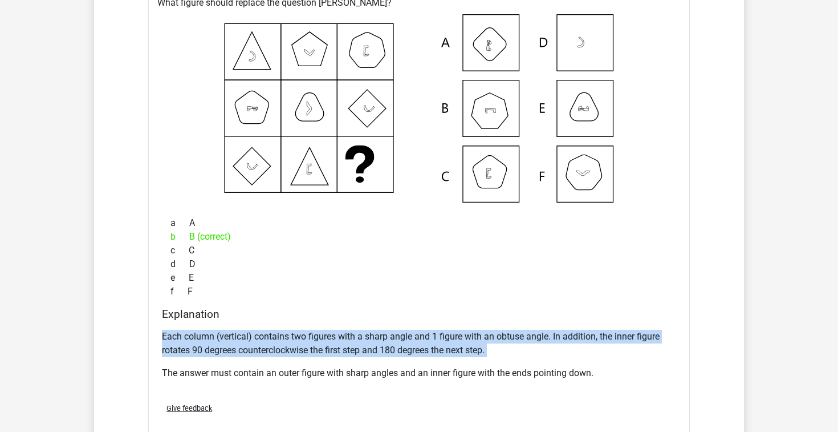
click at [433, 338] on p "Each column (vertical) contains two figures with a sharp angle and 1 figure wit…" at bounding box center [419, 343] width 514 height 27
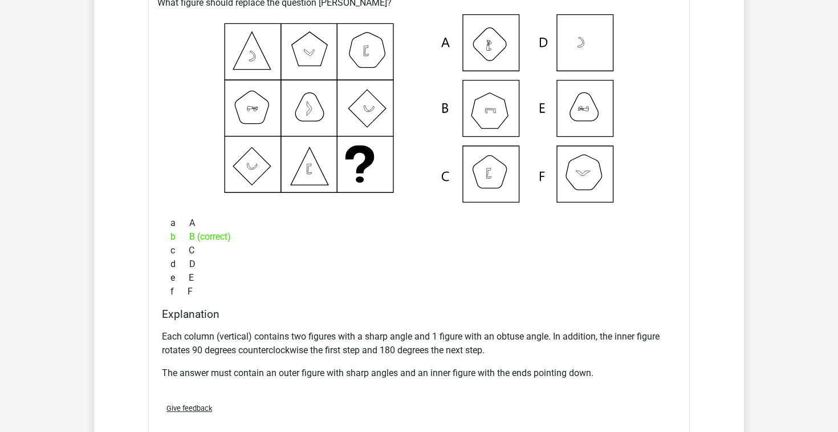
click at [433, 338] on p "Each column (vertical) contains two figures with a sharp angle and 1 figure wit…" at bounding box center [419, 343] width 514 height 27
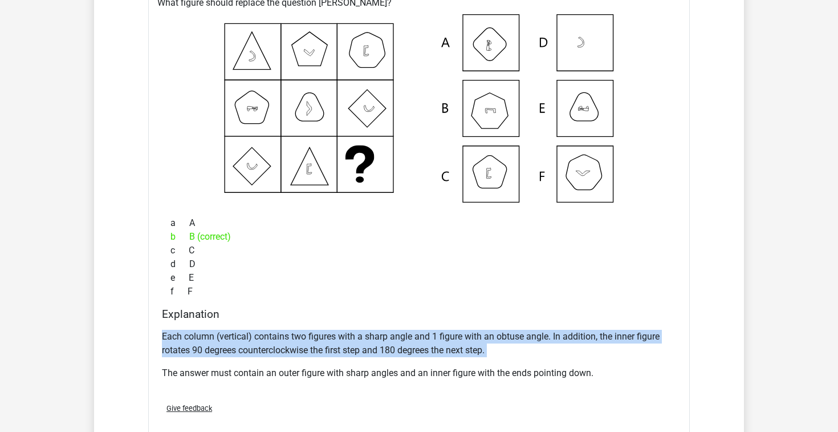
click at [433, 338] on p "Each column (vertical) contains two figures with a sharp angle and 1 figure wit…" at bounding box center [419, 343] width 514 height 27
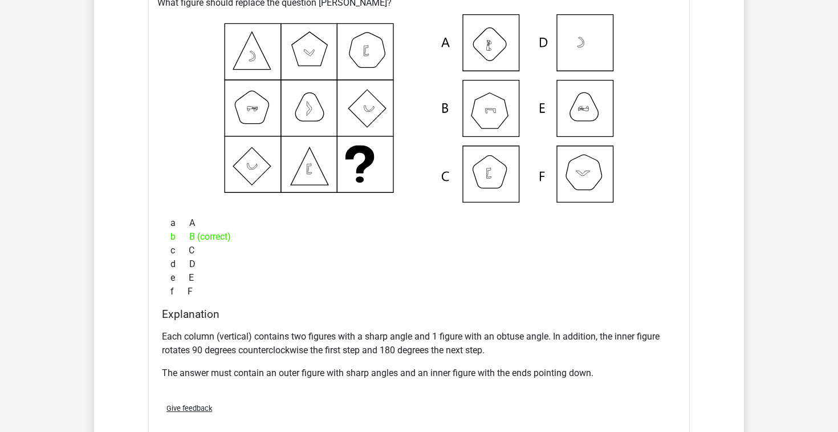
click at [433, 338] on p "Each column (vertical) contains two figures with a sharp angle and 1 figure wit…" at bounding box center [419, 343] width 514 height 27
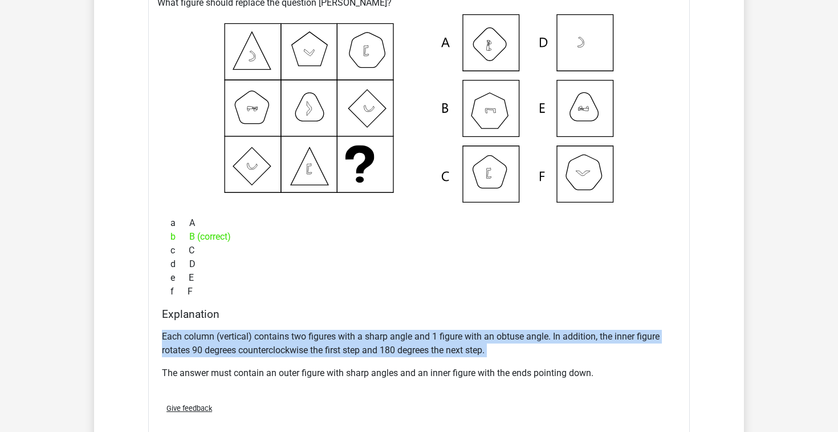
click at [433, 338] on p "Each column (vertical) contains two figures with a sharp angle and 1 figure wit…" at bounding box center [419, 343] width 514 height 27
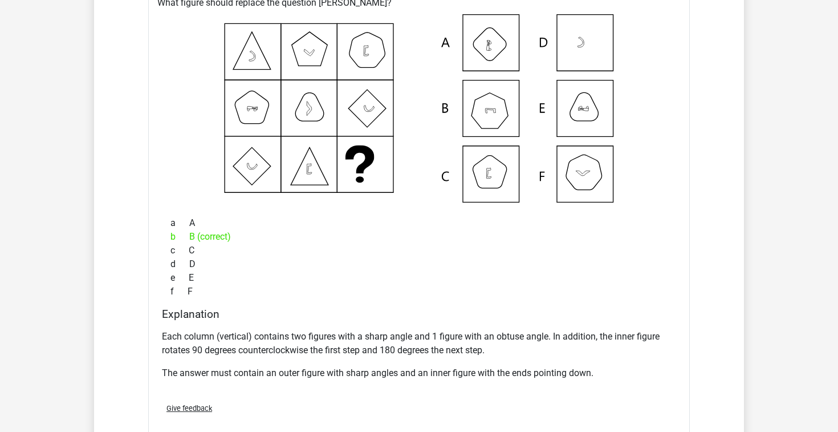
click at [452, 329] on div "Each column (vertical) contains two figures with a sharp angle and 1 figure wit…" at bounding box center [419, 359] width 514 height 68
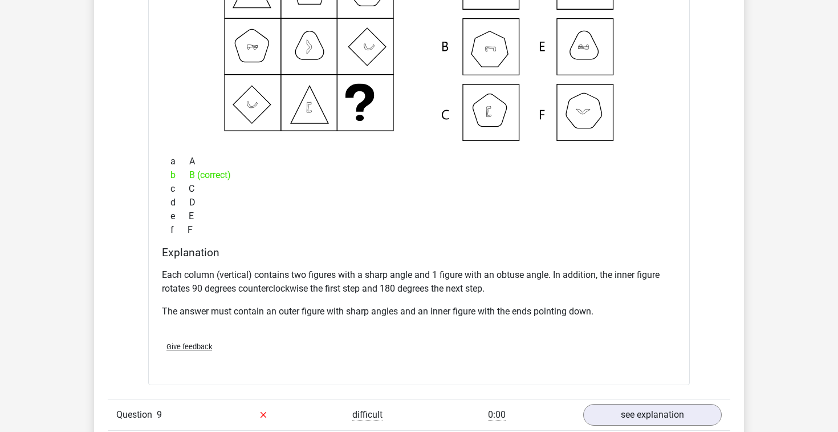
scroll to position [4448, 0]
click at [426, 286] on p "Each column (vertical) contains two figures with a sharp angle and 1 figure wit…" at bounding box center [419, 282] width 514 height 27
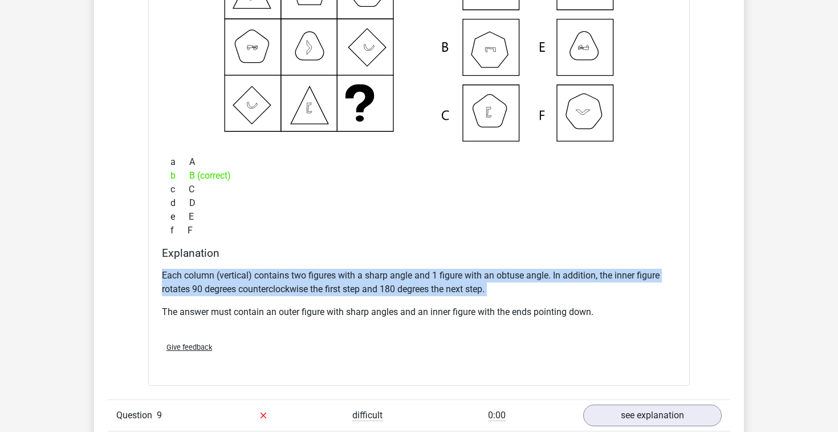
click at [426, 286] on p "Each column (vertical) contains two figures with a sharp angle and 1 figure wit…" at bounding box center [419, 282] width 514 height 27
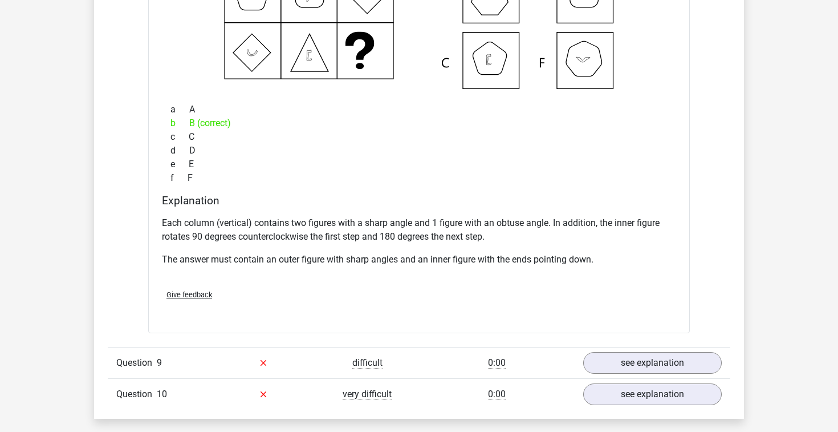
scroll to position [4503, 0]
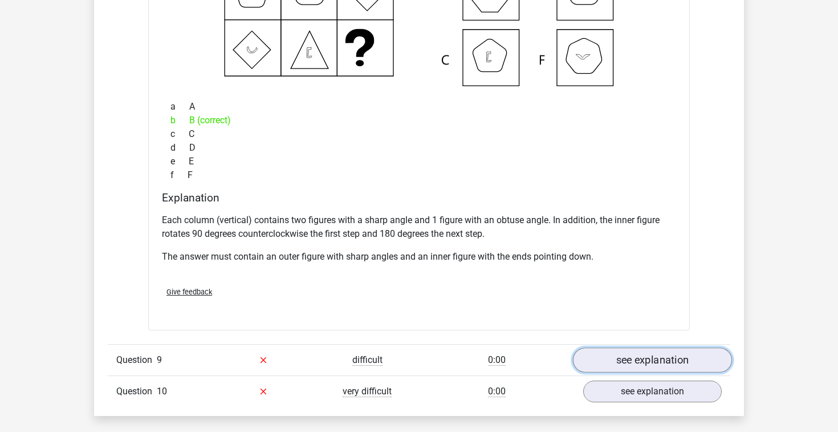
click at [645, 361] on link "see explanation" at bounding box center [652, 359] width 159 height 25
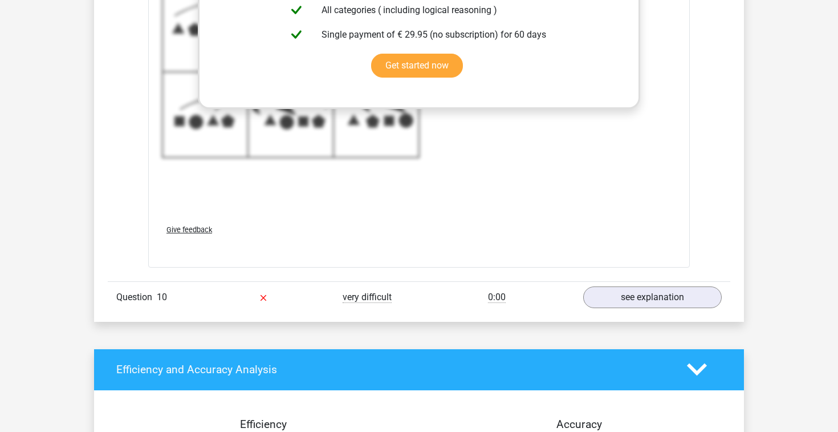
scroll to position [5397, 0]
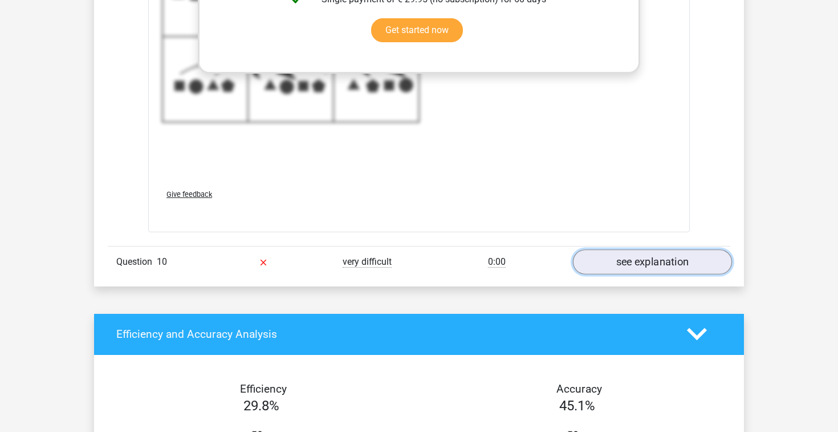
click at [597, 267] on link "see explanation" at bounding box center [652, 261] width 159 height 25
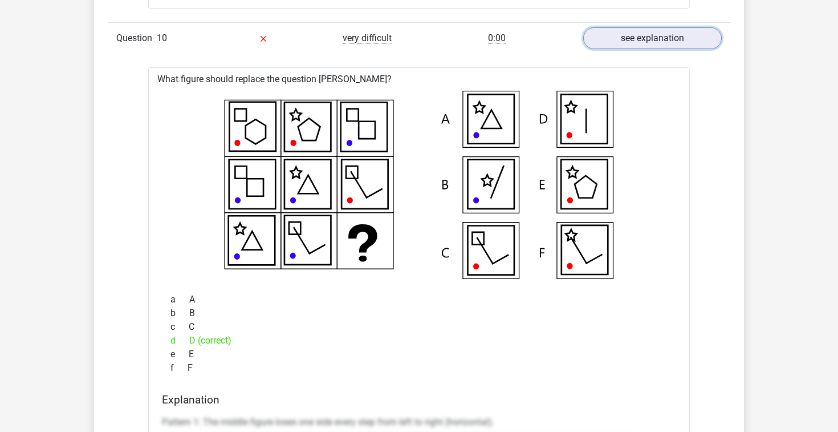
scroll to position [5619, 0]
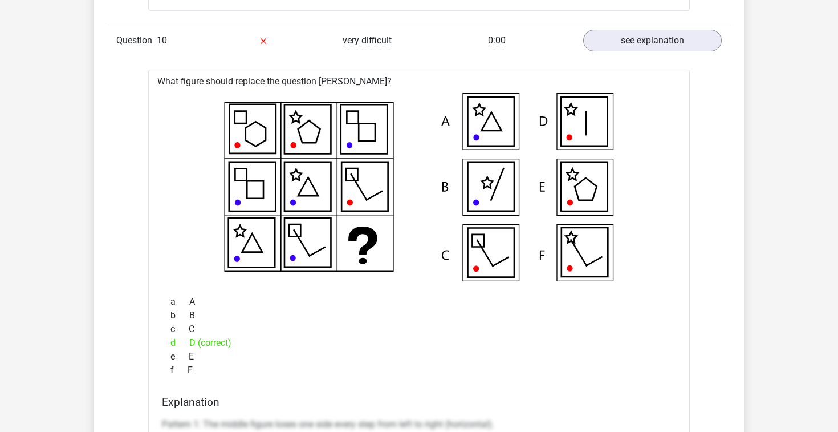
click at [600, 47] on link "see explanation" at bounding box center [652, 40] width 159 height 25
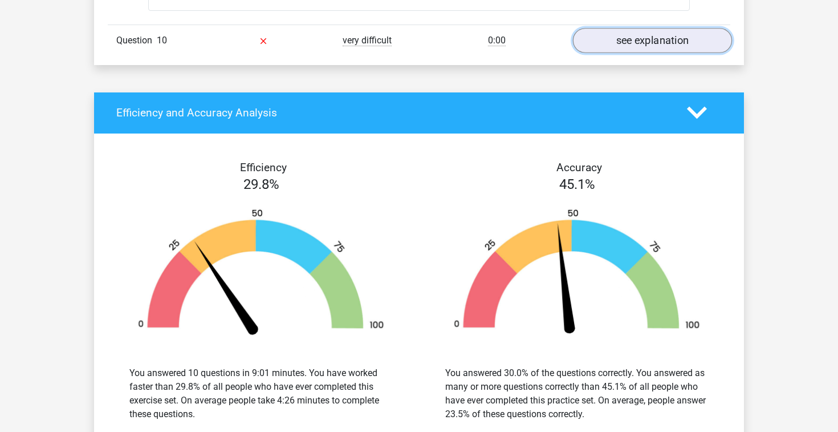
click at [600, 46] on link "see explanation" at bounding box center [652, 40] width 159 height 25
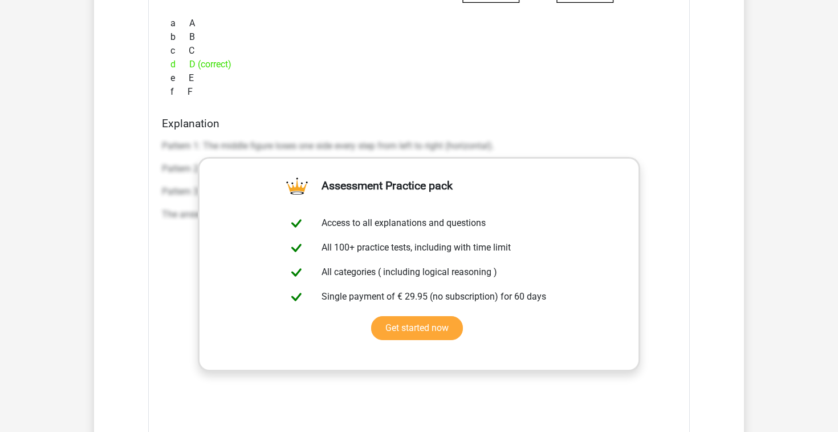
scroll to position [5904, 0]
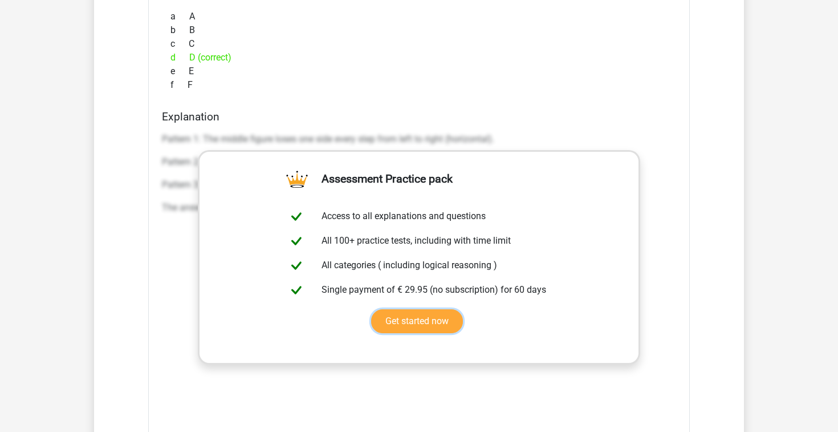
click at [463, 309] on link "Get started now" at bounding box center [417, 321] width 92 height 24
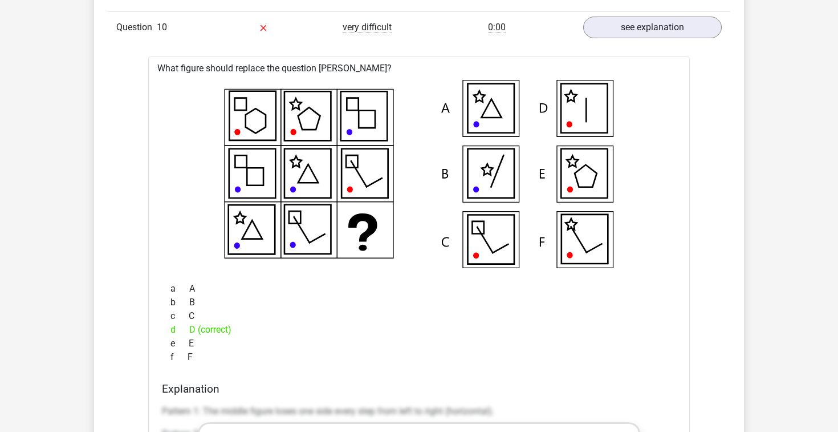
scroll to position [5634, 0]
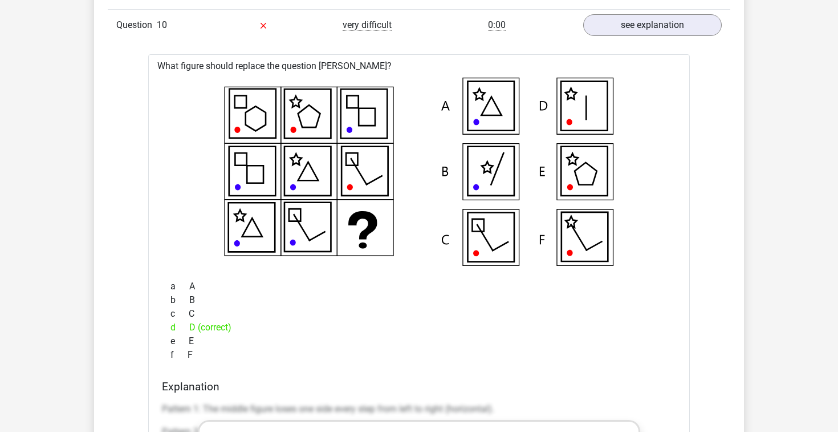
click at [388, 201] on icon at bounding box center [418, 172] width 505 height 188
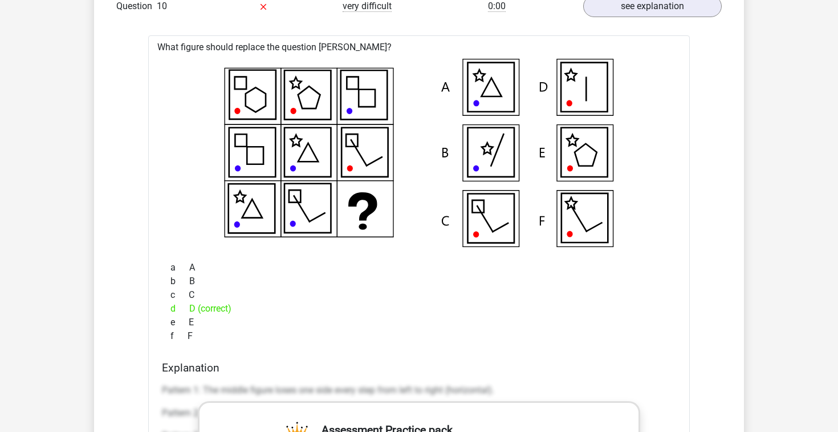
scroll to position [5660, 0]
